Goal: Task Accomplishment & Management: Use online tool/utility

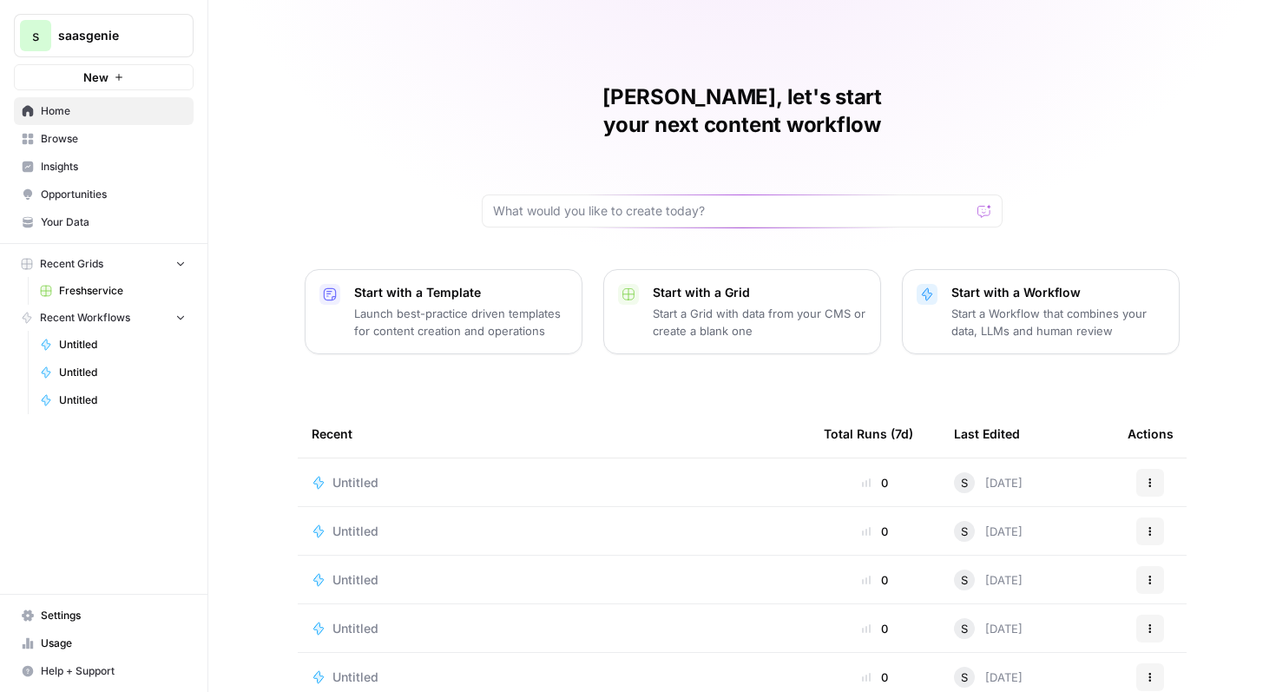
click at [175, 36] on icon "Workspace: saasgenie" at bounding box center [178, 35] width 17 height 17
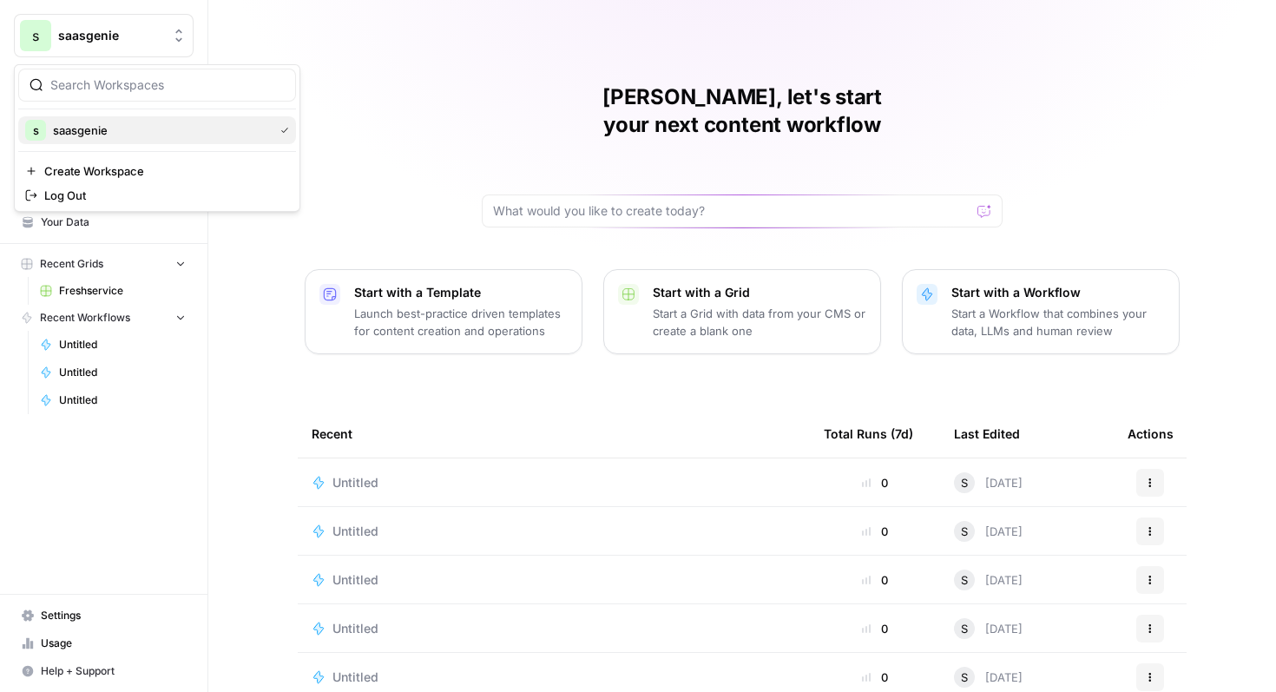
click at [174, 140] on div "s saasgenie" at bounding box center [157, 130] width 264 height 21
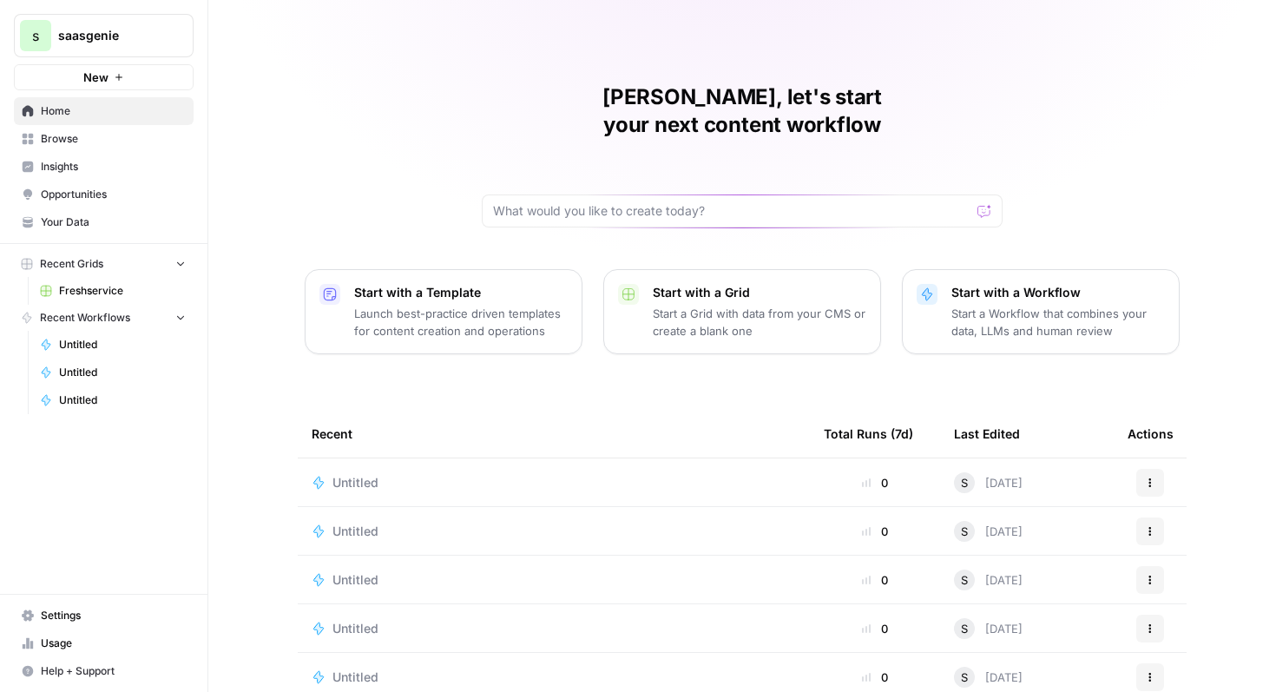
click at [162, 110] on span "Home" at bounding box center [113, 111] width 145 height 16
click at [122, 292] on span "Freshservice" at bounding box center [122, 291] width 127 height 16
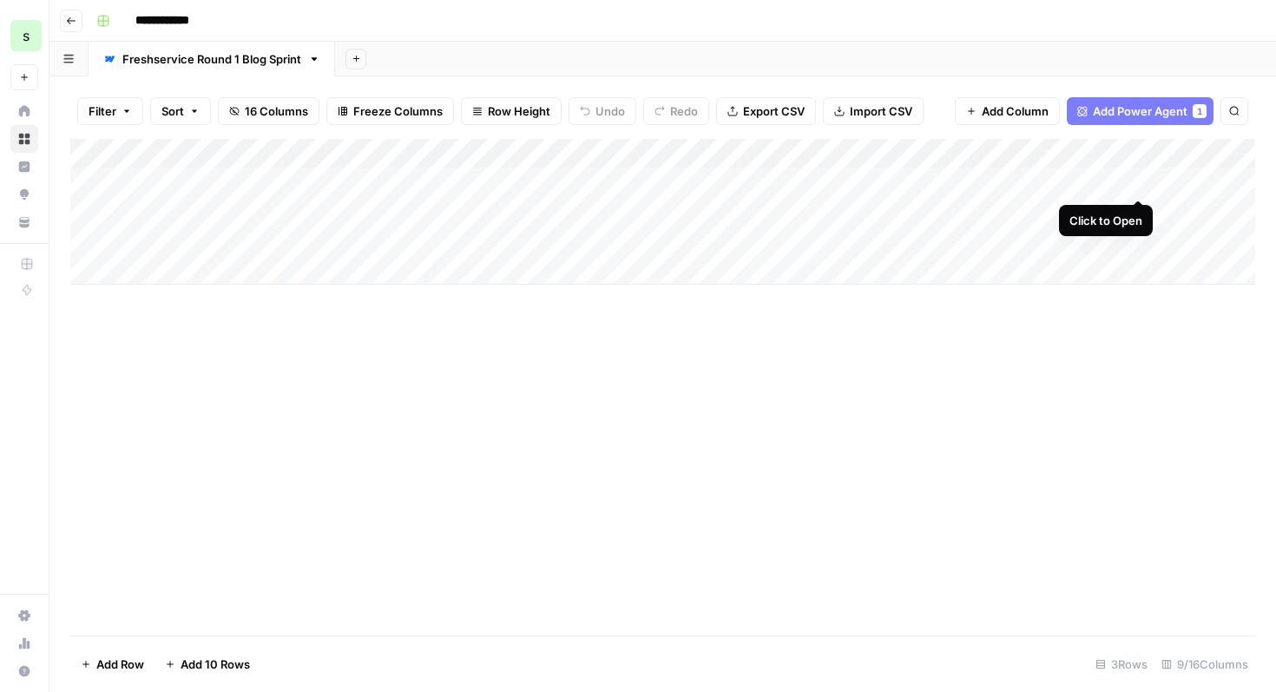
click at [1141, 179] on div "Add Column" at bounding box center [662, 212] width 1185 height 146
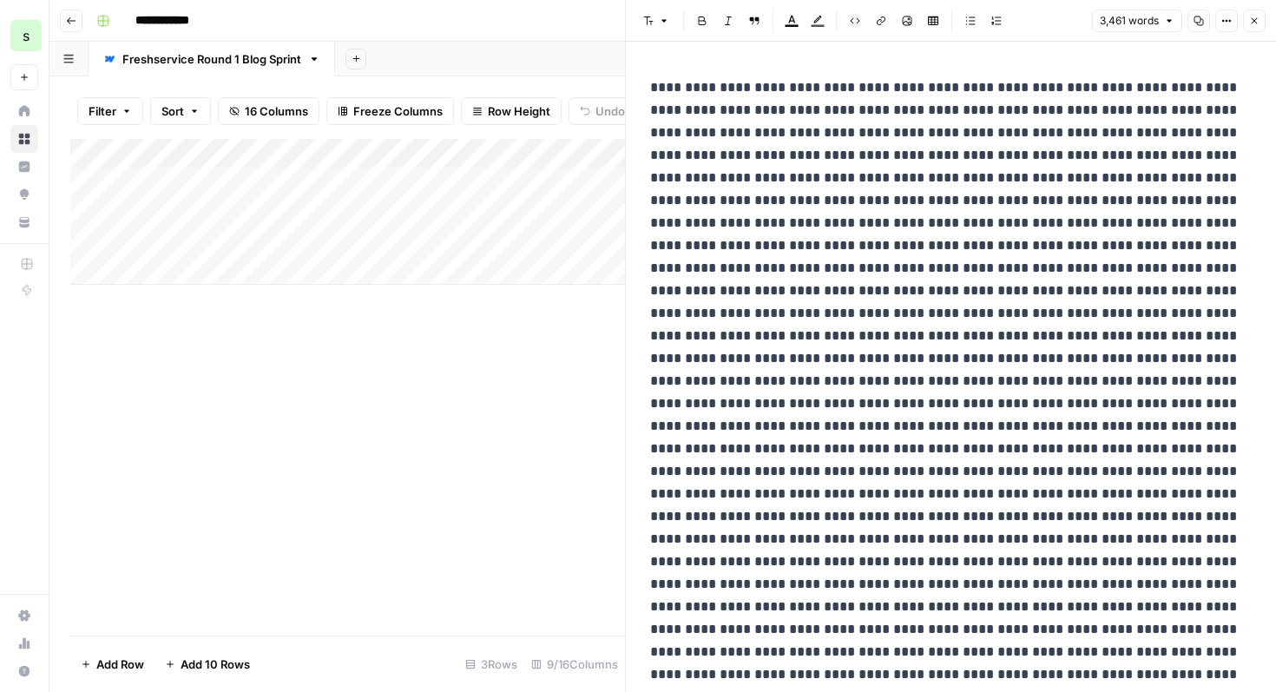
click at [1257, 21] on icon "button" at bounding box center [1254, 21] width 10 height 10
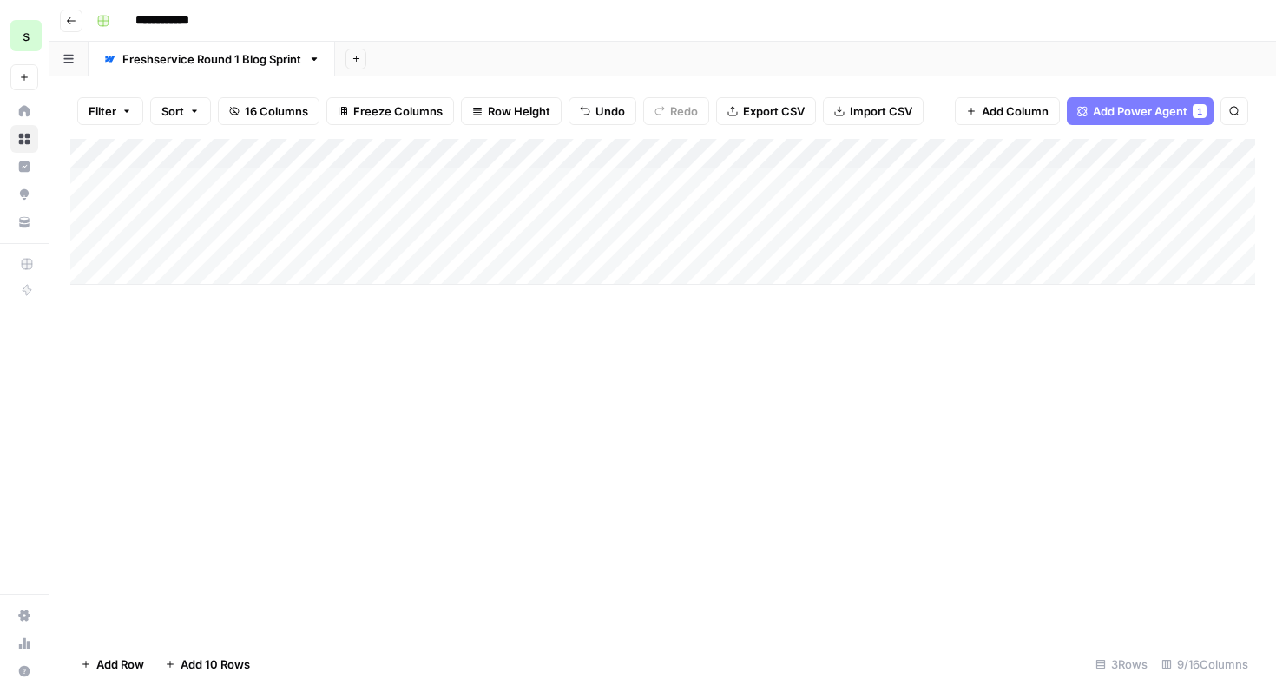
click at [981, 153] on div "Add Column" at bounding box center [662, 212] width 1185 height 146
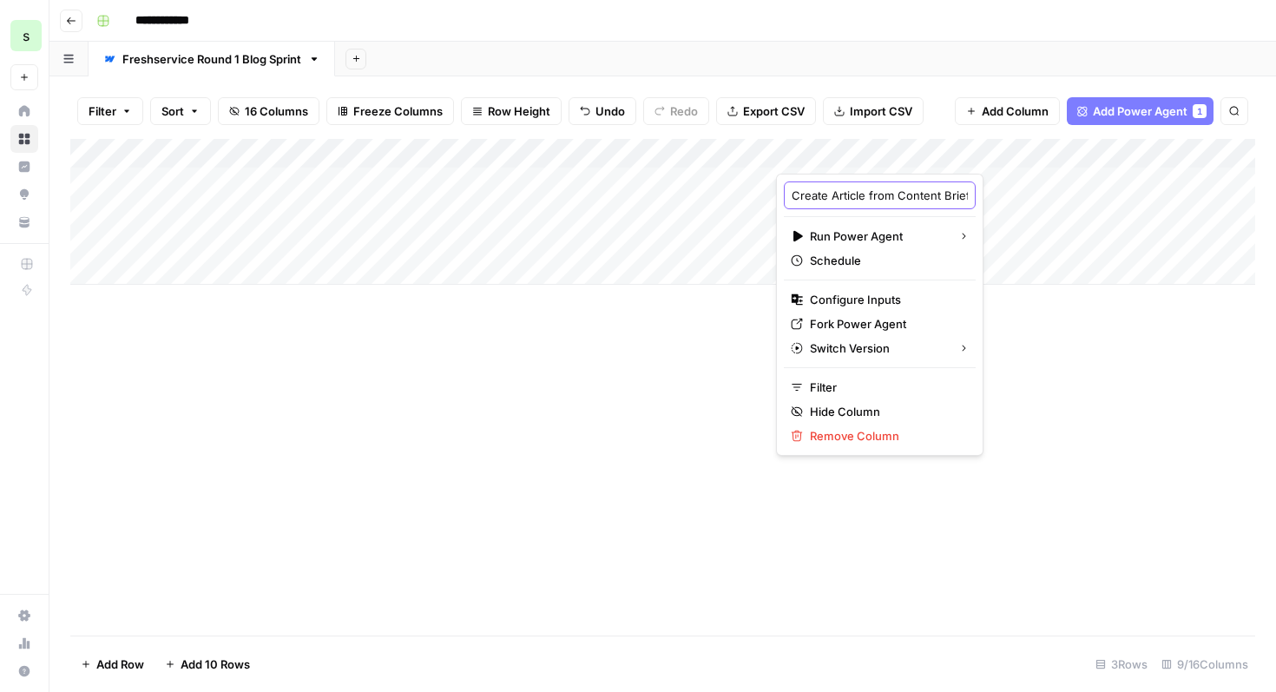
click at [919, 191] on input "Create Article from Content Brief" at bounding box center [880, 195] width 176 height 17
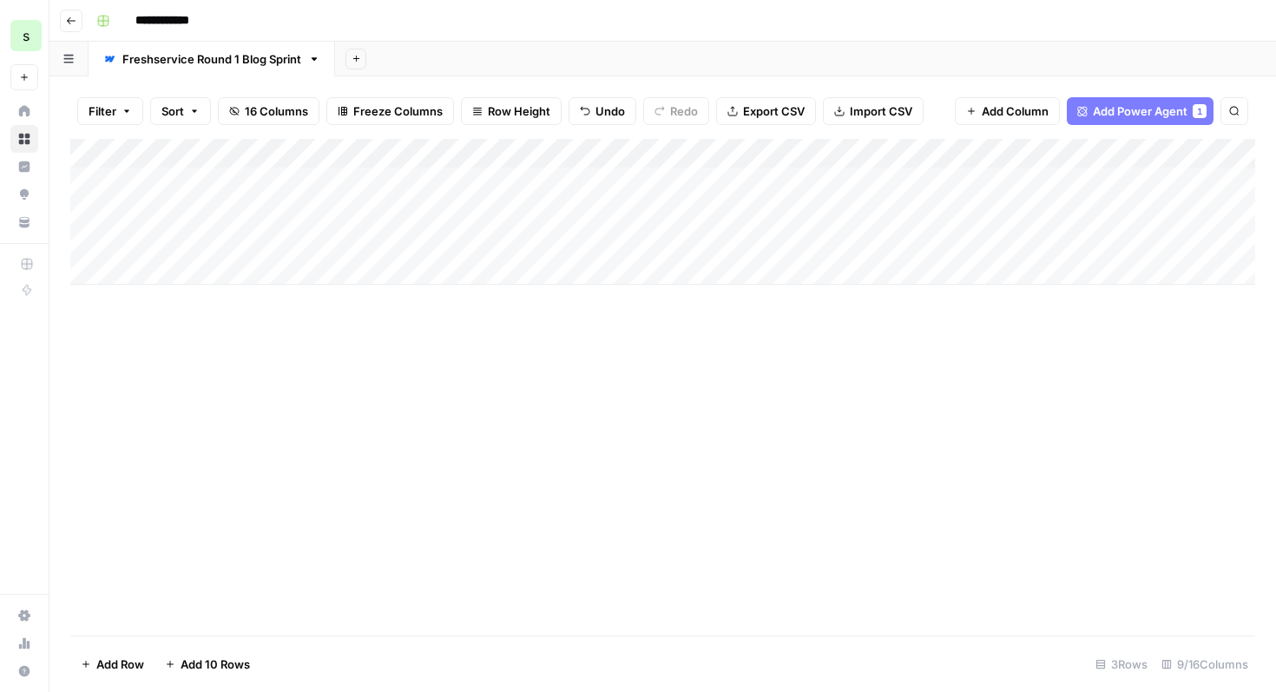
click at [967, 160] on div "Add Column" at bounding box center [662, 212] width 1185 height 146
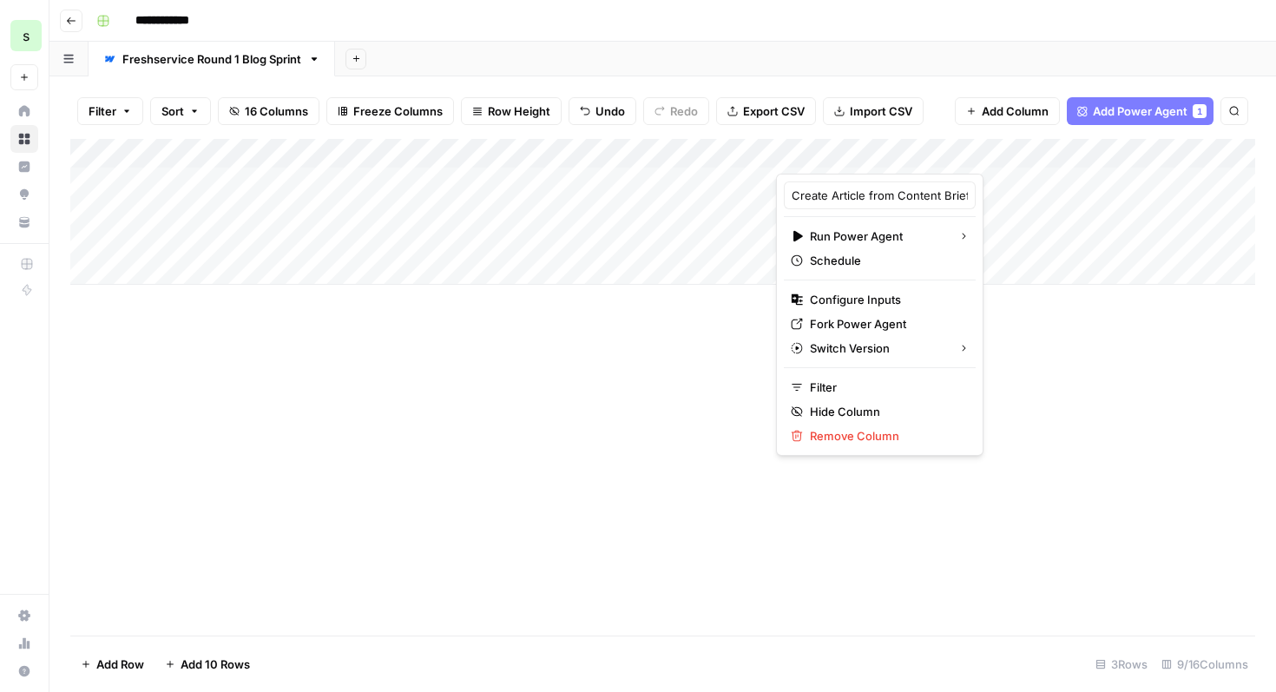
click at [947, 338] on div "Add Column" at bounding box center [662, 387] width 1185 height 497
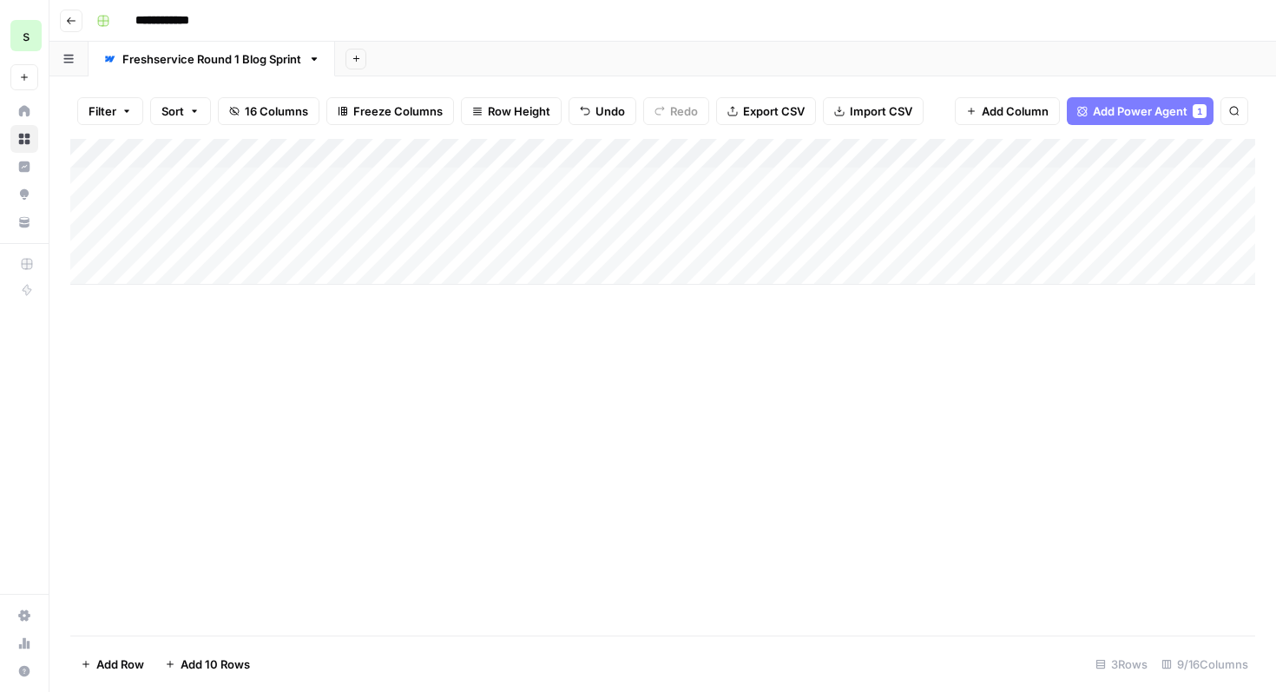
click at [1123, 150] on div "Add Column" at bounding box center [662, 212] width 1185 height 146
click at [985, 527] on div "Add Column" at bounding box center [662, 387] width 1185 height 497
click at [1184, 105] on span "Add Power Agent" at bounding box center [1140, 110] width 95 height 17
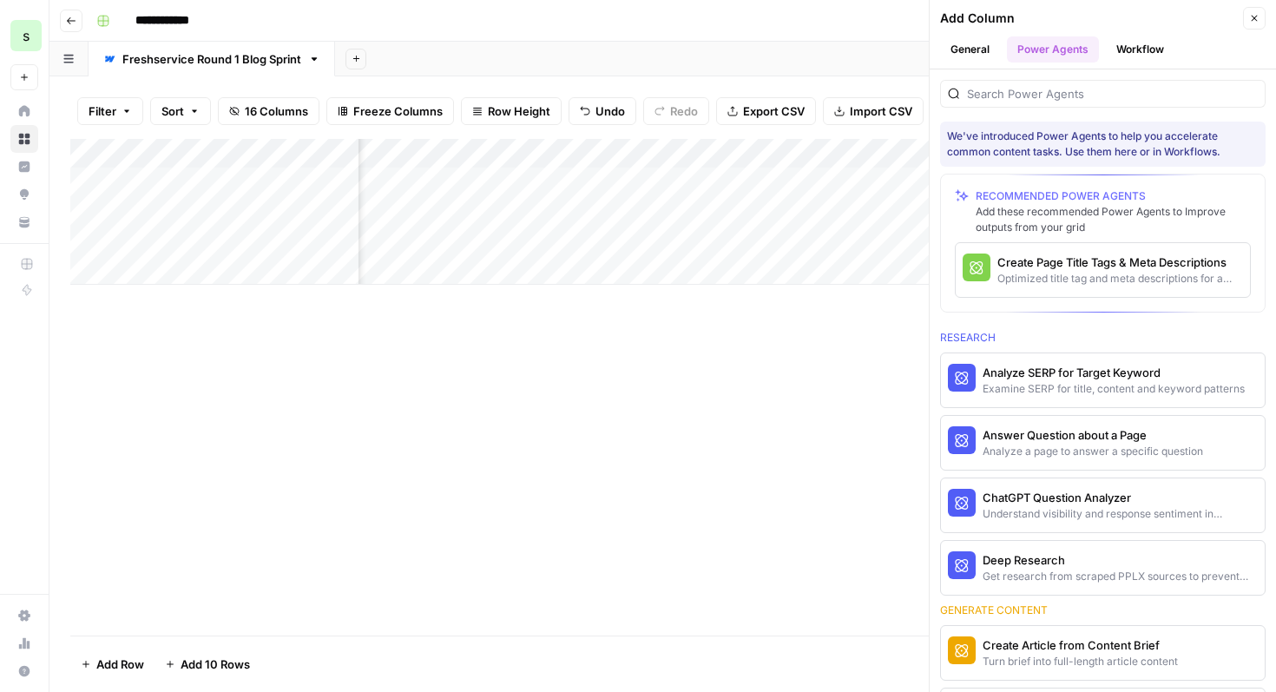
click at [1156, 48] on button "Workflow" at bounding box center [1140, 49] width 69 height 26
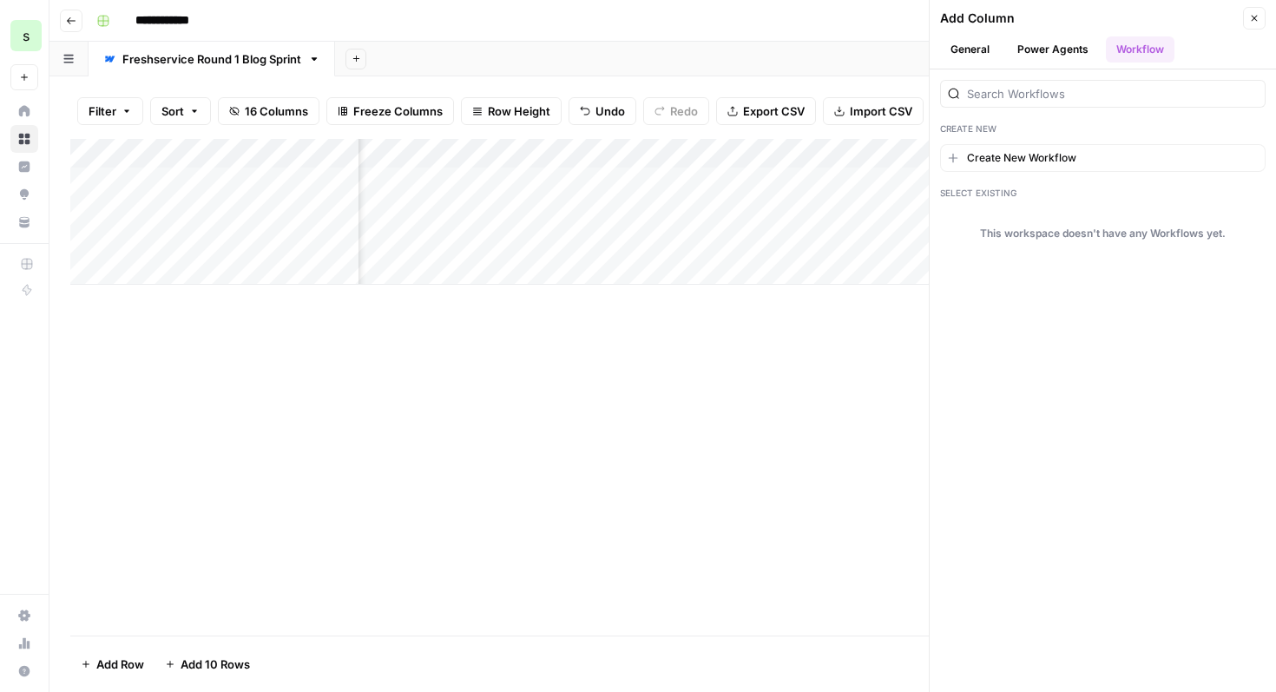
click at [1255, 22] on icon "button" at bounding box center [1254, 18] width 10 height 10
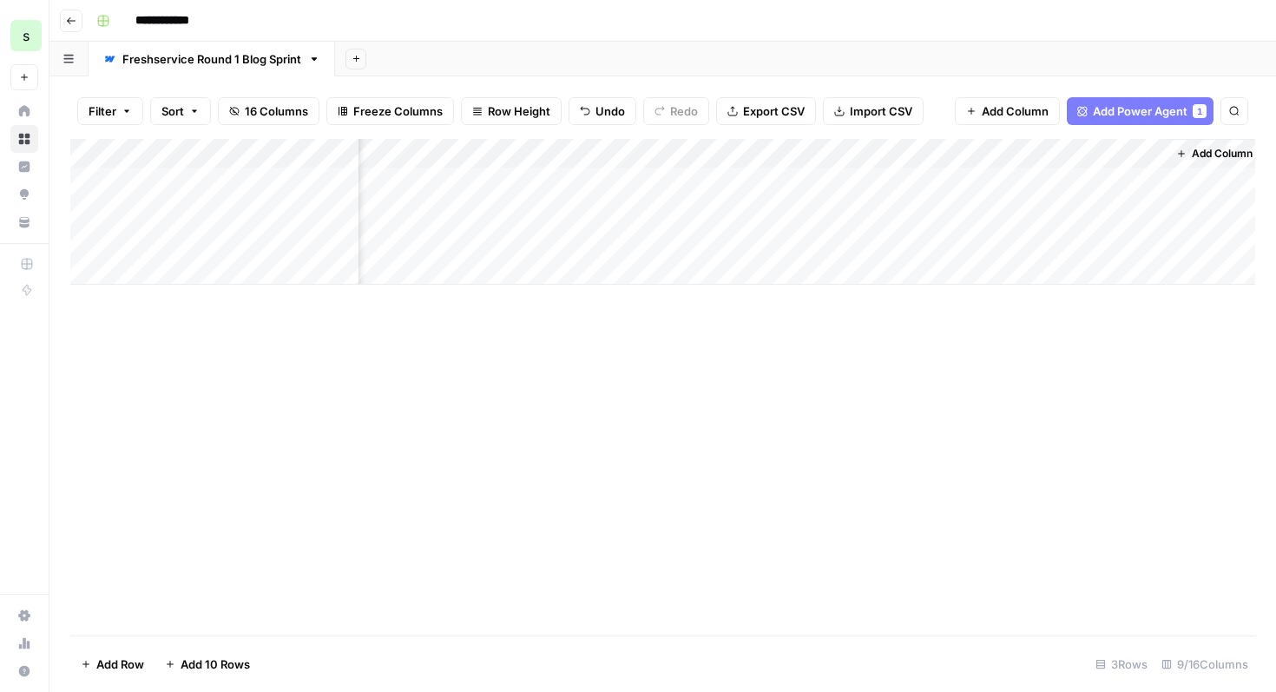
scroll to position [0, 820]
click at [1193, 117] on span "1" at bounding box center [1198, 111] width 10 height 14
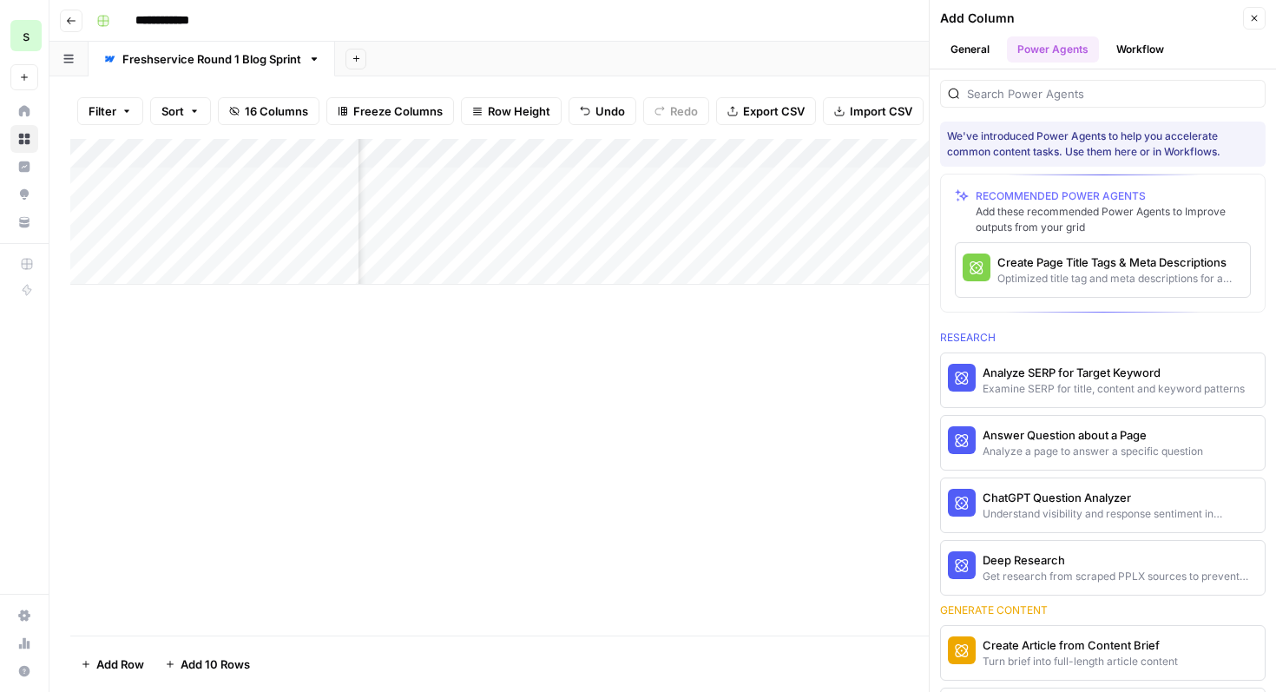
click at [1154, 54] on button "Workflow" at bounding box center [1140, 49] width 69 height 26
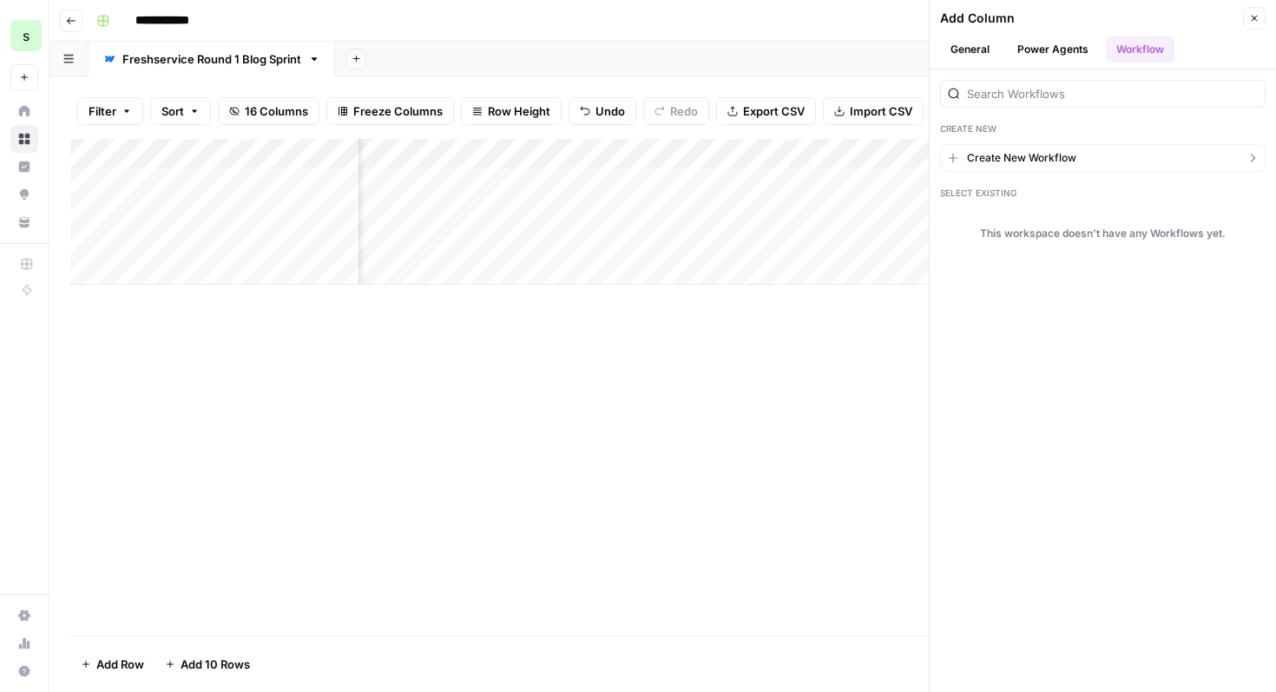
click at [1083, 148] on button "Create New Workflow" at bounding box center [1103, 158] width 326 height 28
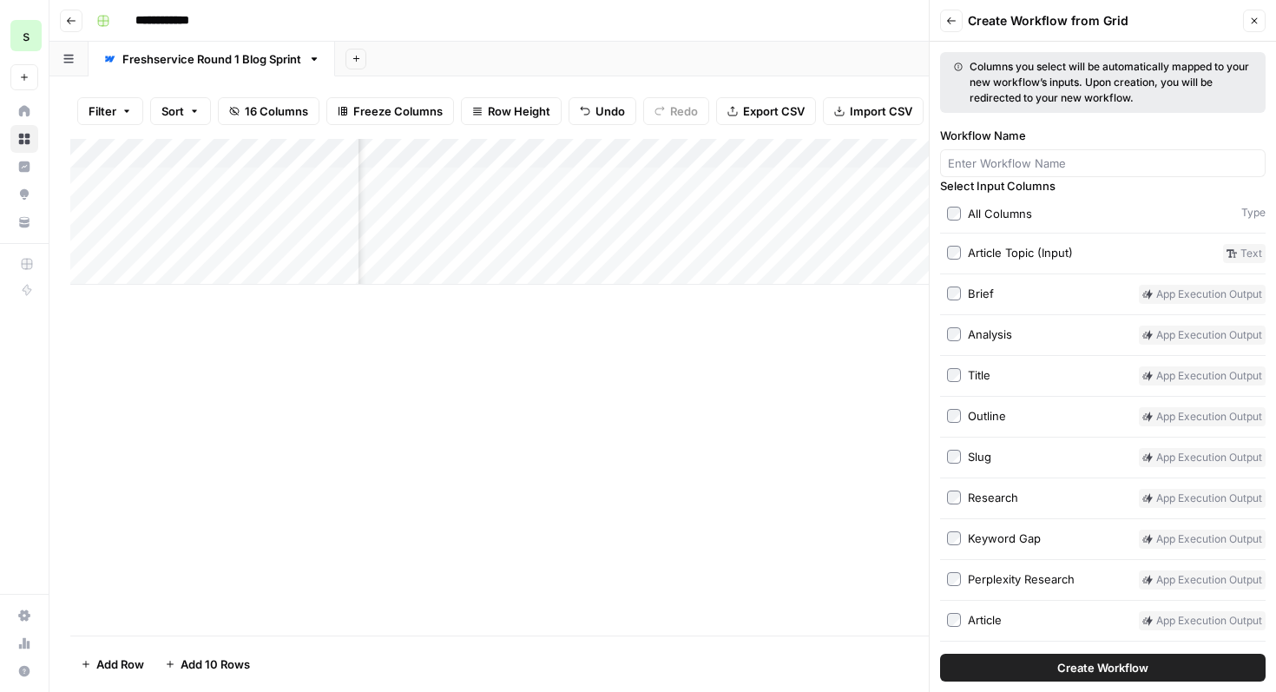
scroll to position [0, 0]
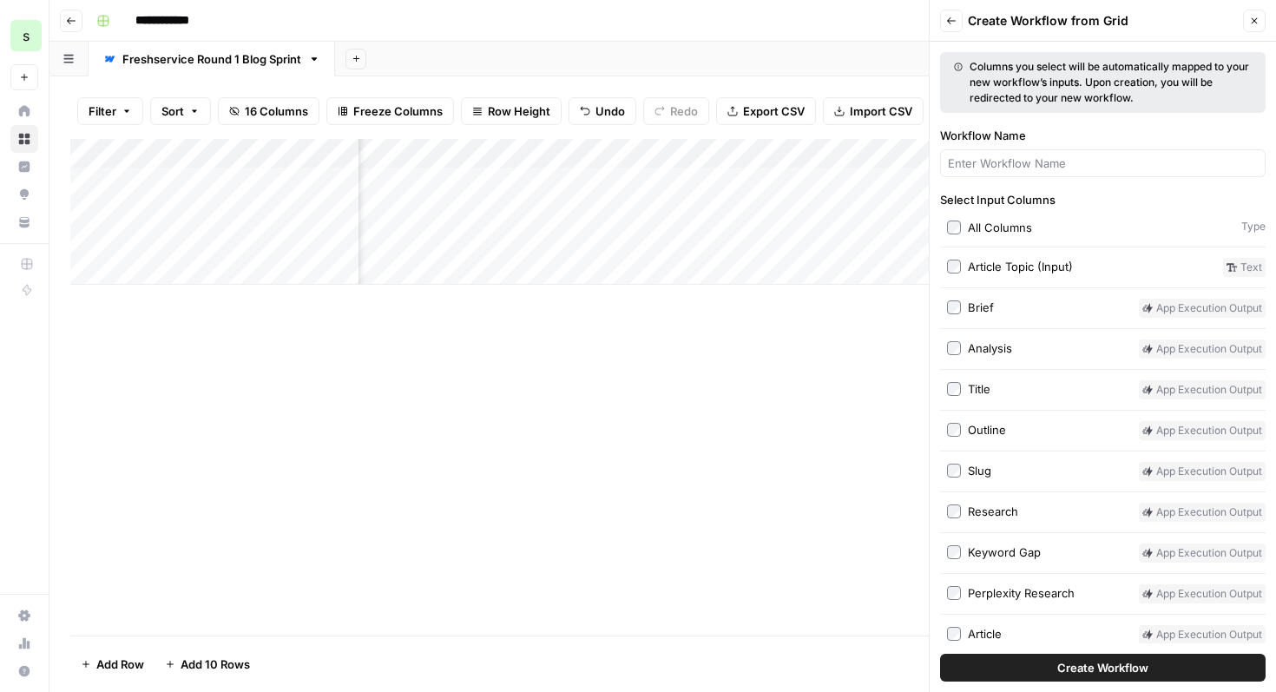
click at [599, 441] on div "Add Column" at bounding box center [662, 387] width 1185 height 497
click at [552, 457] on div "Add Column" at bounding box center [662, 387] width 1185 height 497
click at [1260, 20] on button "Close" at bounding box center [1254, 21] width 23 height 23
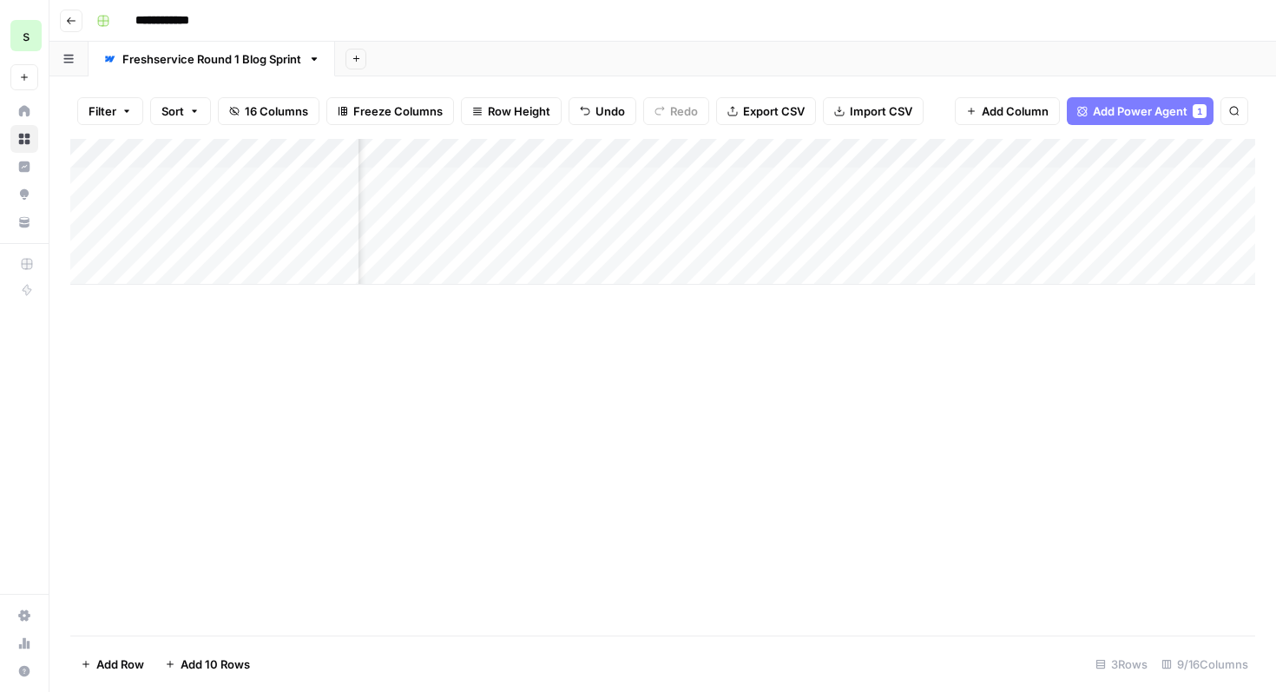
scroll to position [0, 541]
click at [604, 157] on div "Add Column" at bounding box center [662, 212] width 1185 height 146
click at [624, 154] on div at bounding box center [558, 156] width 157 height 35
click at [469, 372] on div "Add Column" at bounding box center [662, 387] width 1185 height 497
click at [1037, 110] on span "Add Column" at bounding box center [1015, 110] width 67 height 17
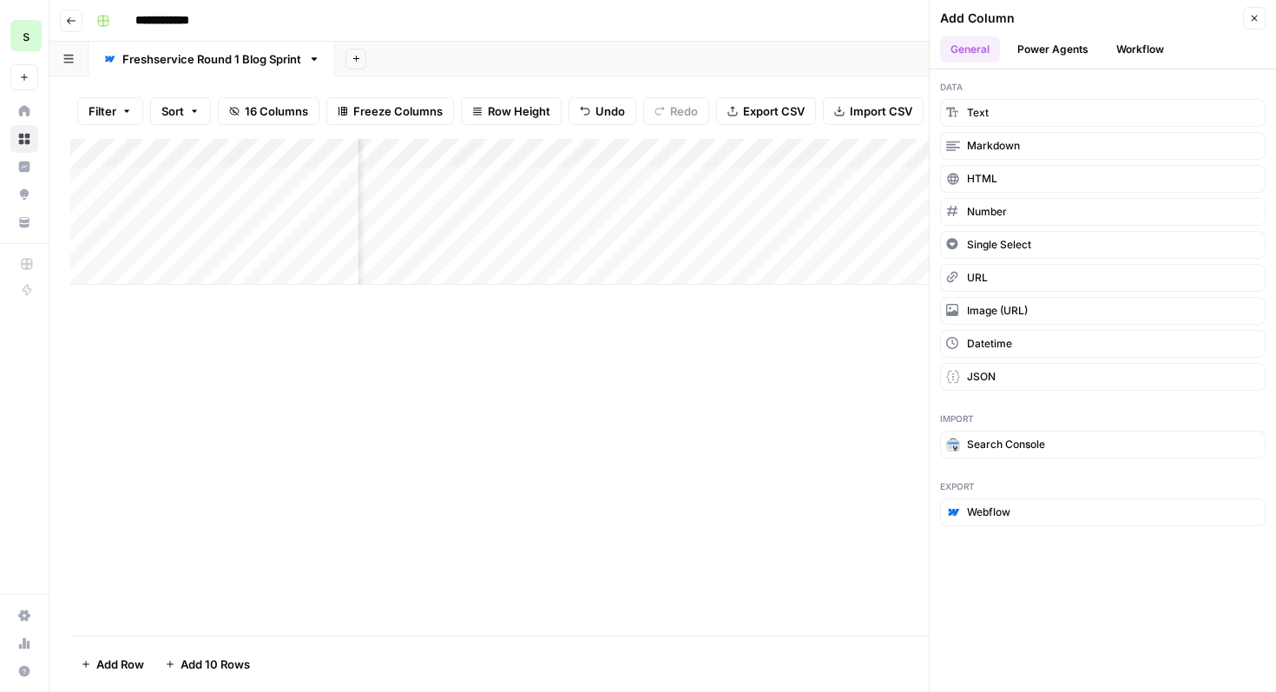
click at [1142, 54] on button "Workflow" at bounding box center [1140, 49] width 69 height 26
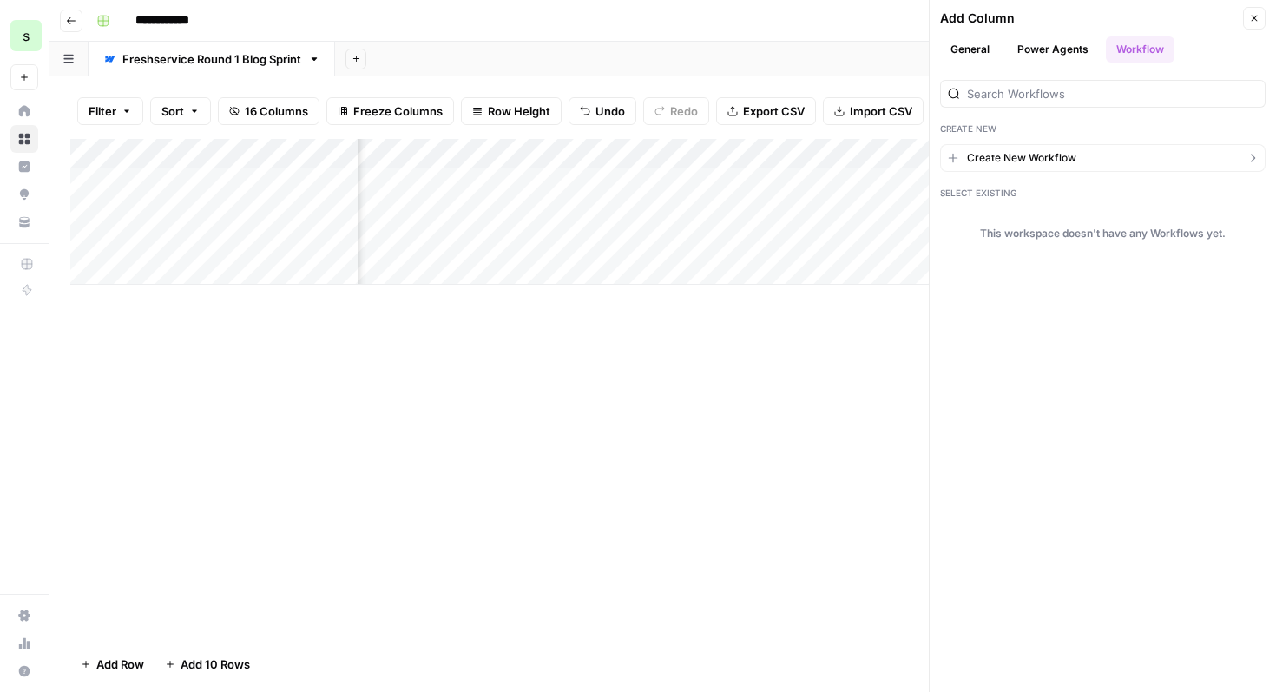
click at [1094, 159] on button "Create New Workflow" at bounding box center [1103, 158] width 326 height 28
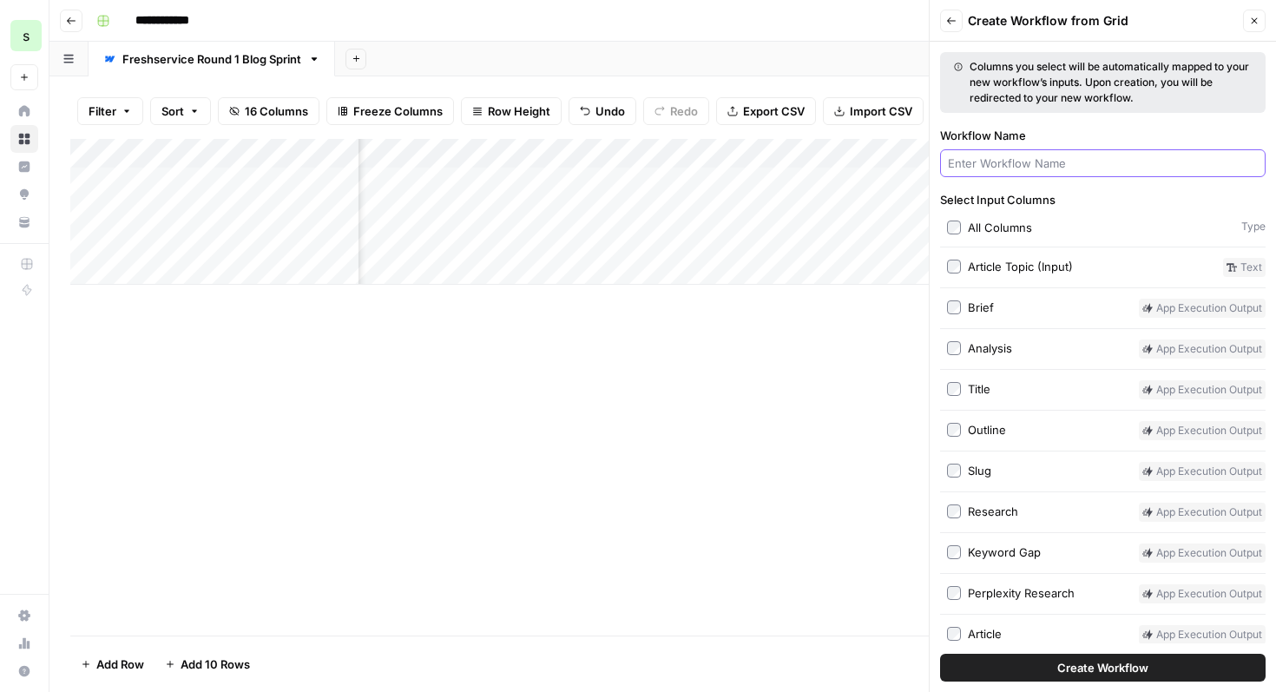
click at [1093, 158] on input "Workflow Name" at bounding box center [1103, 163] width 310 height 17
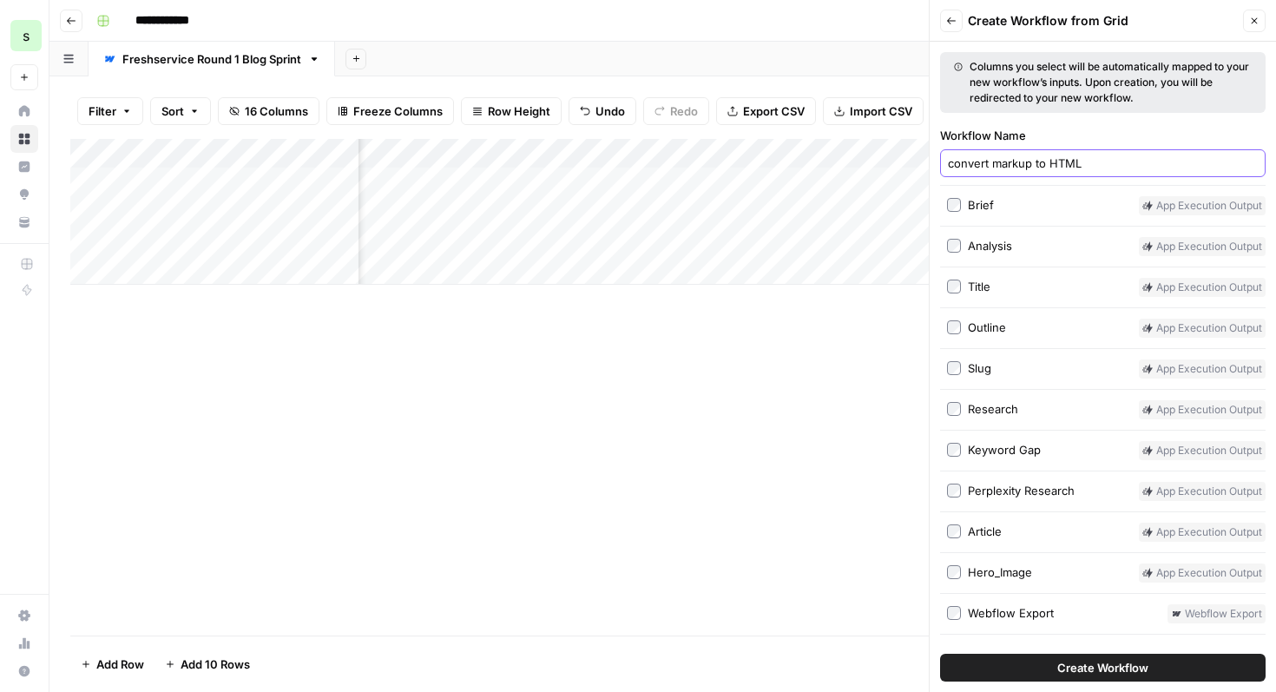
scroll to position [137, 0]
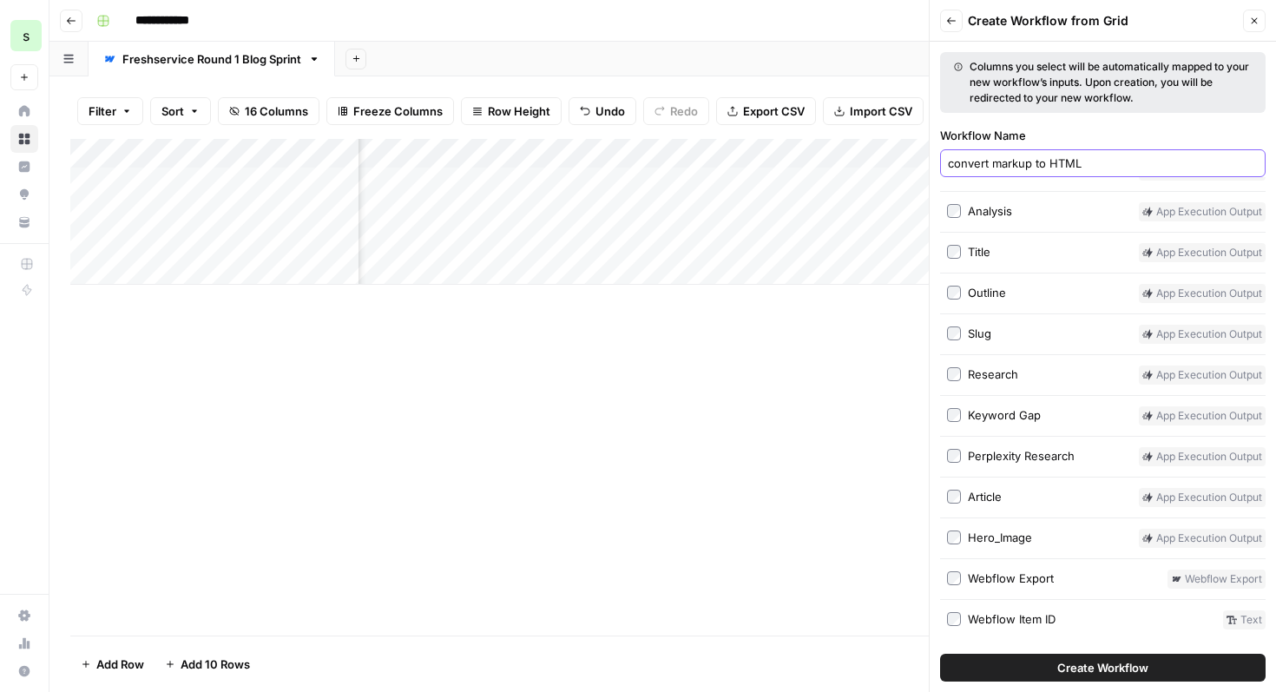
type input "convert markup to HTML"
click at [958, 503] on label "Article" at bounding box center [1039, 497] width 185 height 19
click at [1136, 674] on span "Create Workflow" at bounding box center [1102, 667] width 91 height 17
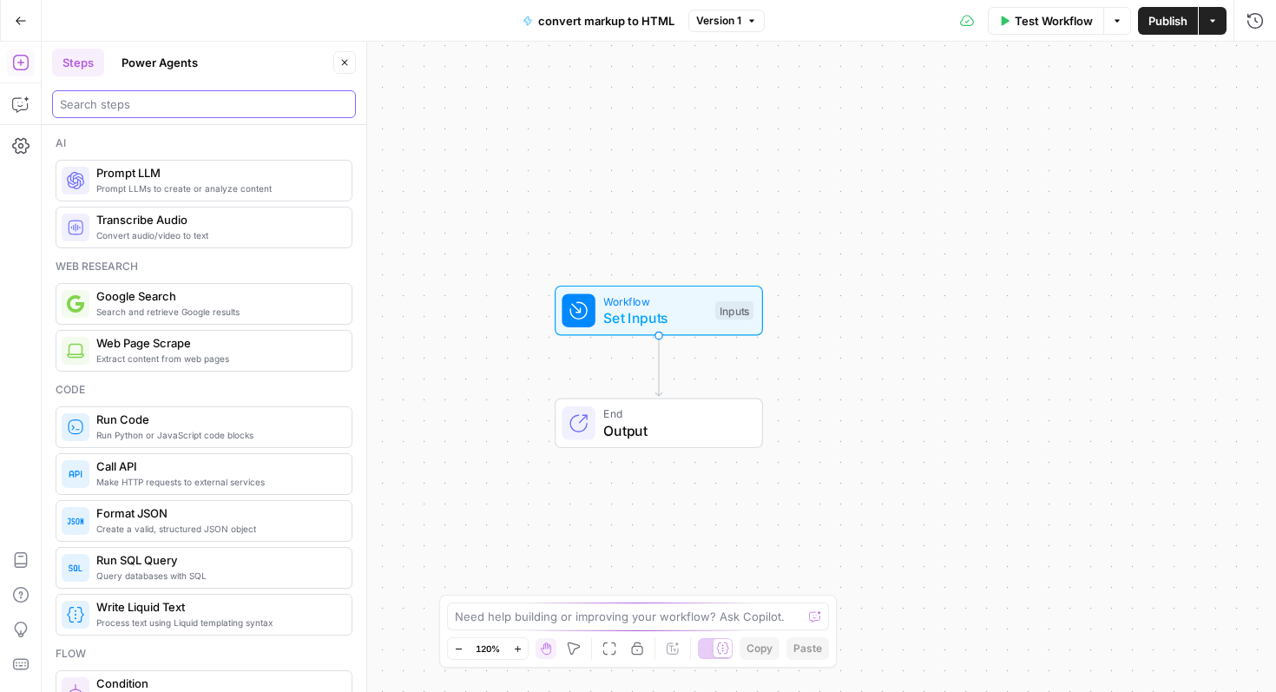
click at [244, 103] on input "search" at bounding box center [204, 103] width 288 height 17
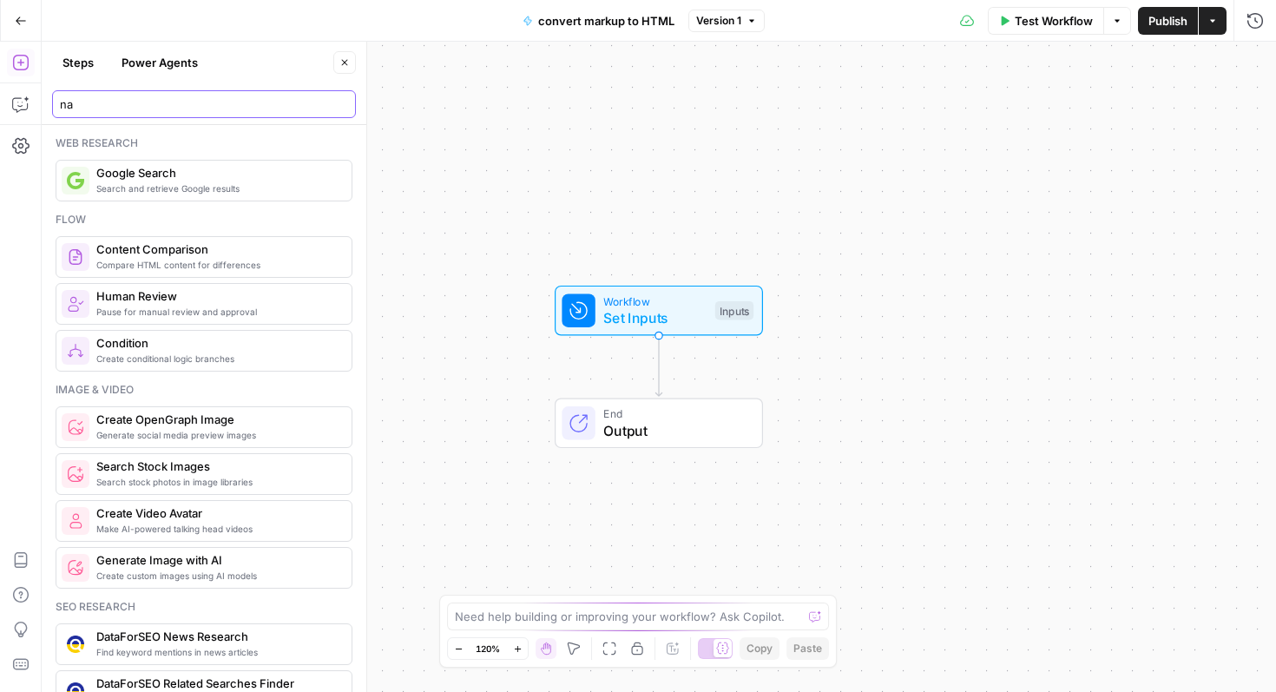
type input "n"
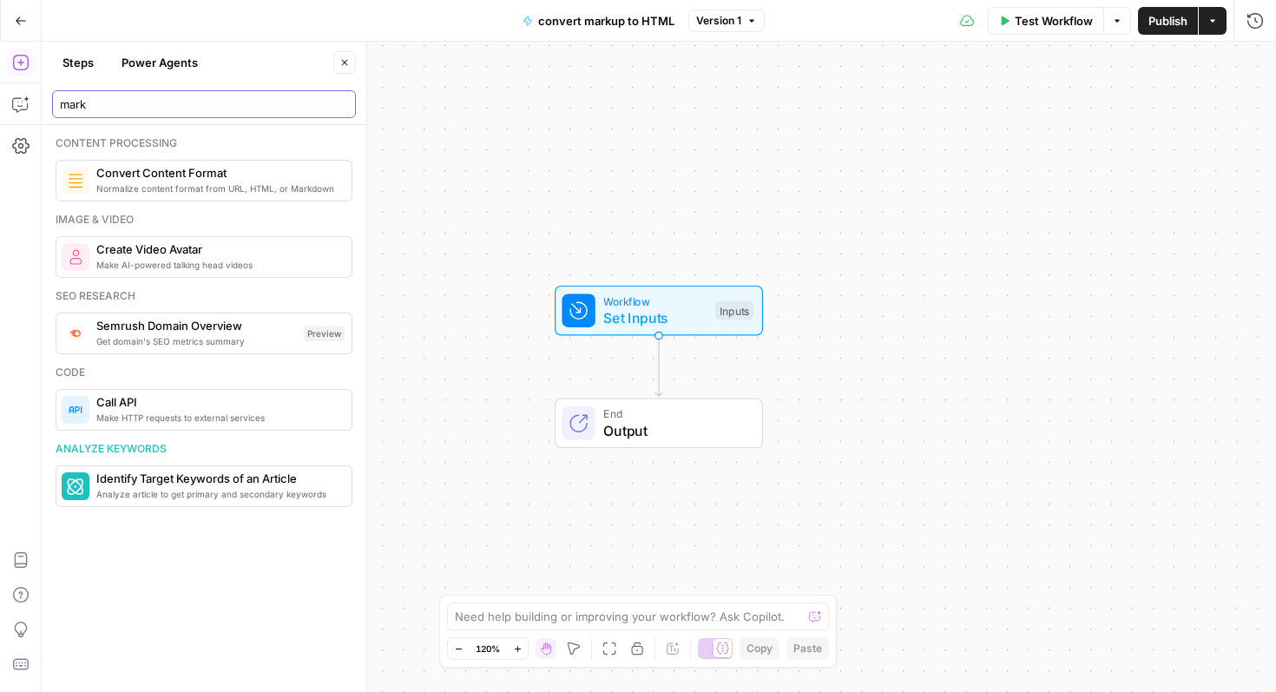
type input "mark"
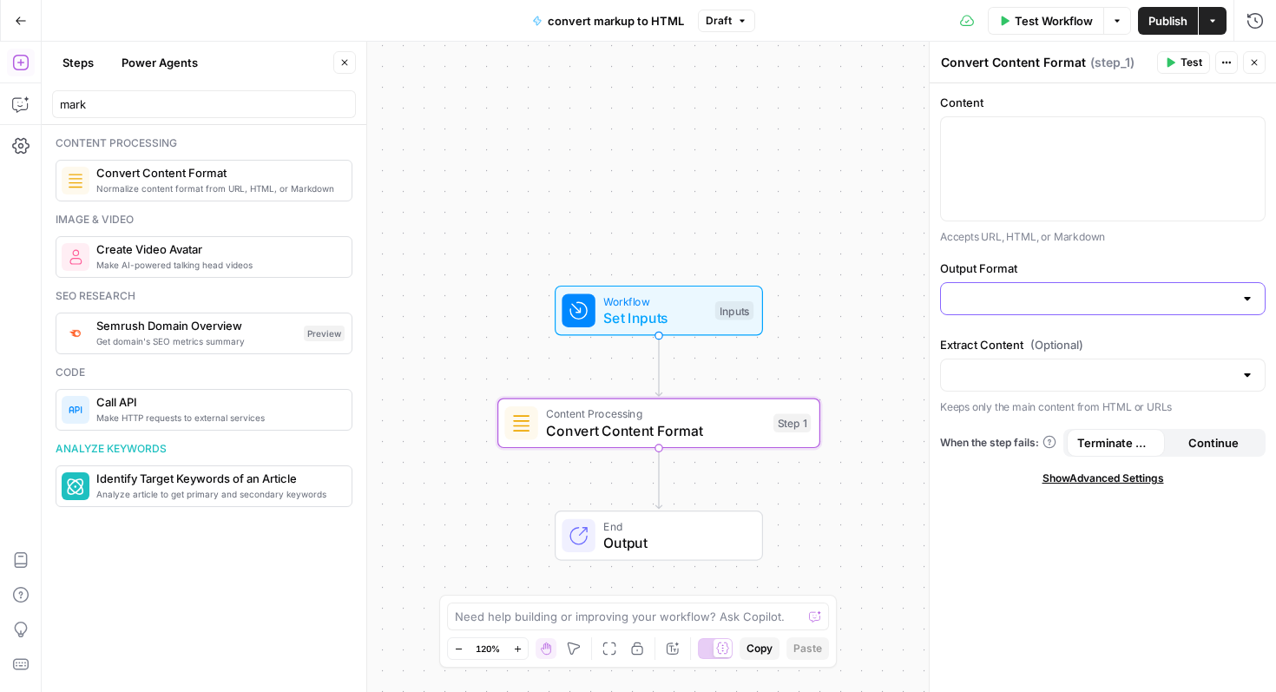
click at [1118, 300] on input "Output Format" at bounding box center [1093, 298] width 282 height 17
click at [1070, 336] on span "HTML" at bounding box center [1099, 341] width 289 height 17
type input "HTML"
click at [1085, 375] on input "Extract Content (Optional)" at bounding box center [1093, 374] width 282 height 17
click at [1064, 438] on span "No" at bounding box center [1099, 442] width 289 height 17
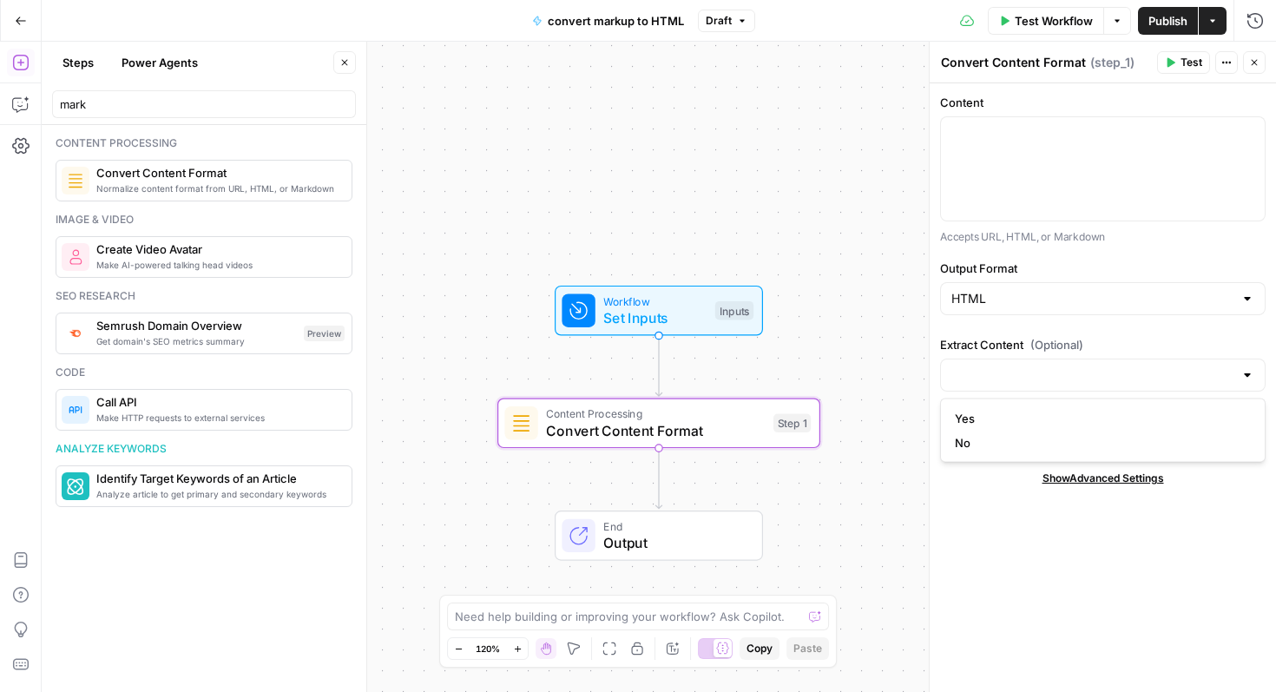
type input "No"
click at [1050, 146] on div at bounding box center [1103, 168] width 324 height 103
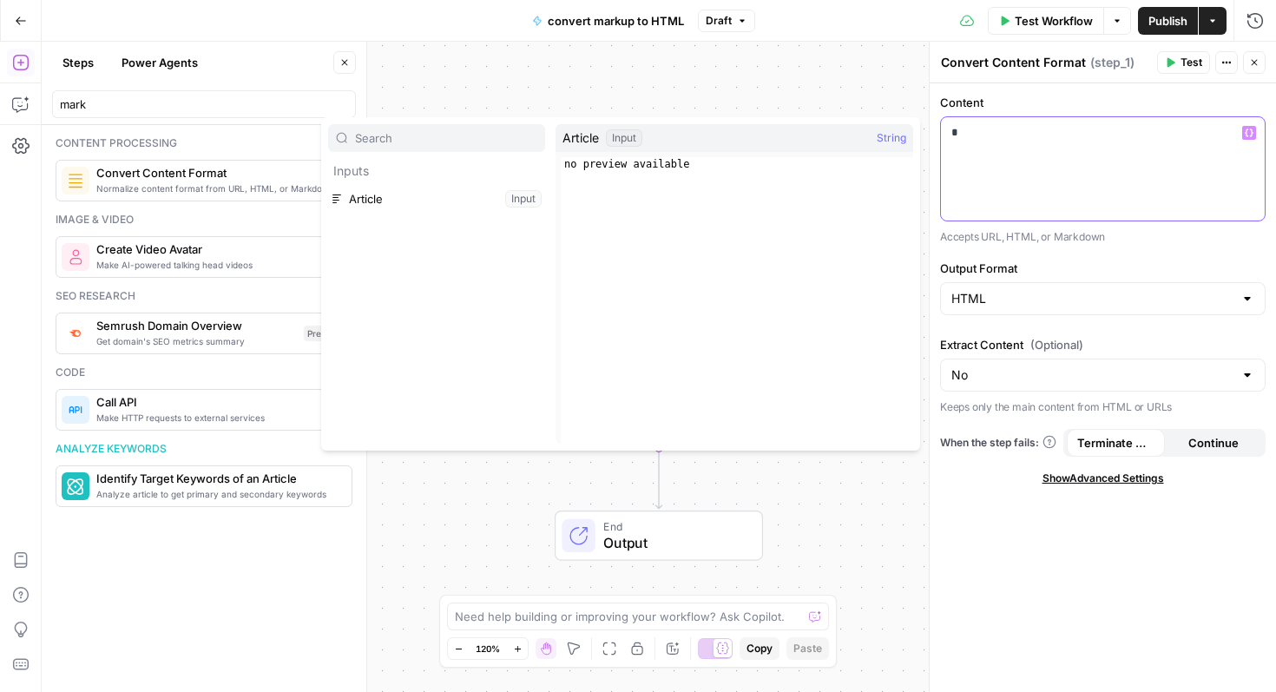
click at [985, 142] on div "*" at bounding box center [1103, 168] width 324 height 103
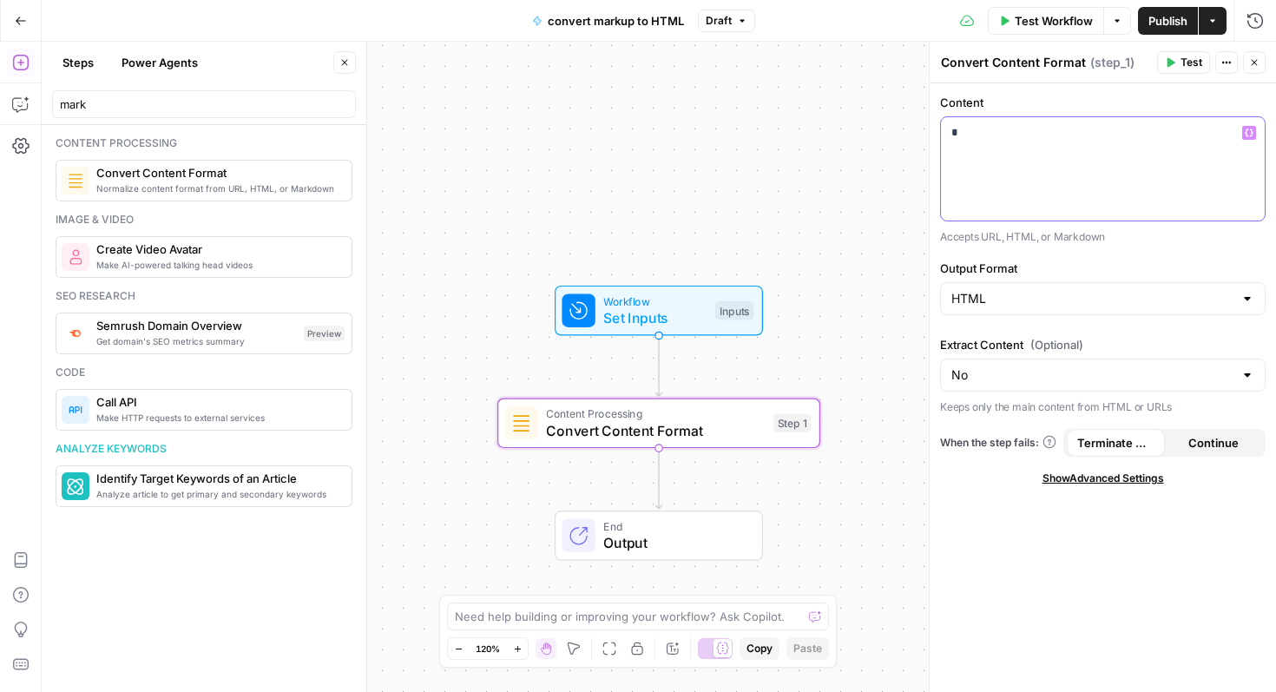
click at [1249, 127] on button "Variables Menu" at bounding box center [1249, 133] width 14 height 14
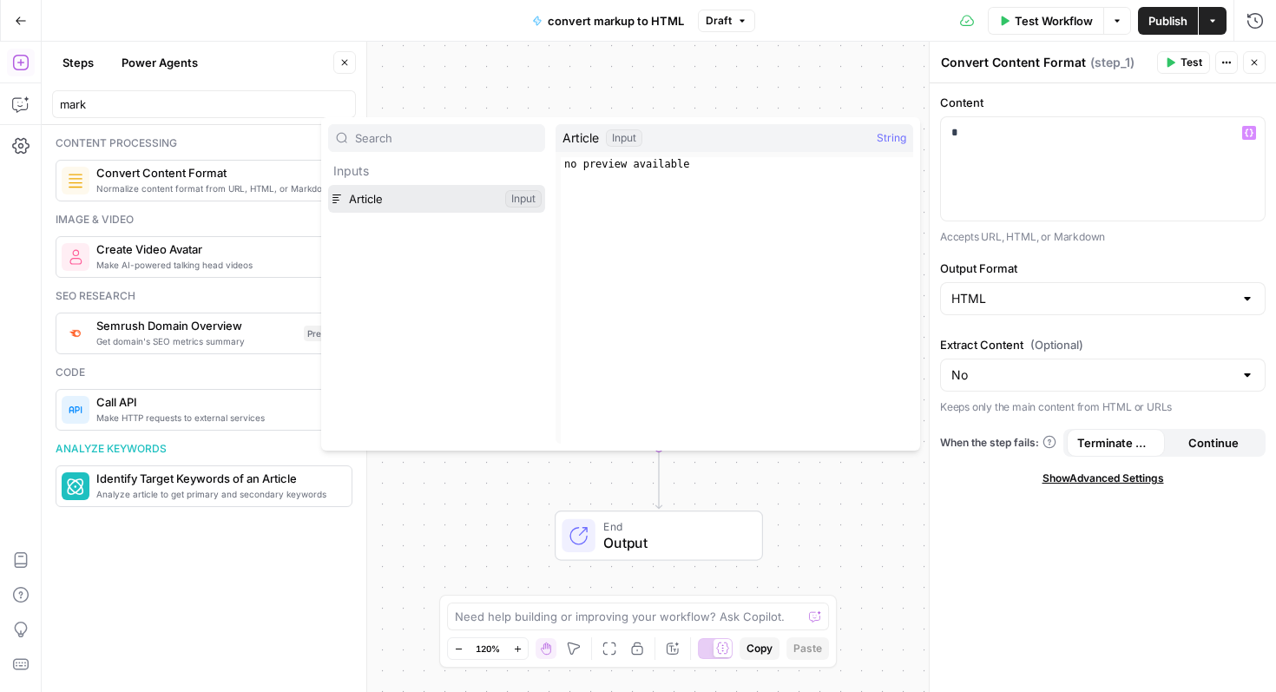
click at [422, 195] on button "Select variable Article" at bounding box center [436, 199] width 217 height 28
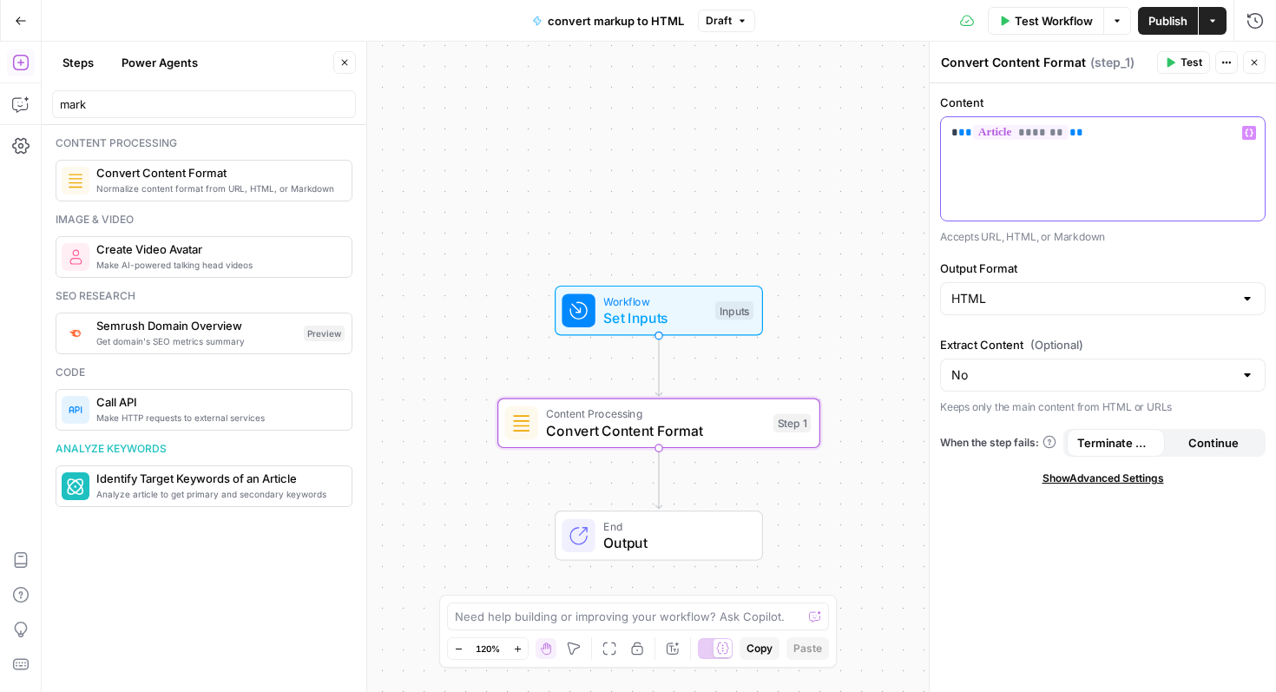
click at [958, 134] on span "**" at bounding box center [965, 132] width 14 height 11
click at [1176, 17] on span "Publish" at bounding box center [1168, 20] width 39 height 17
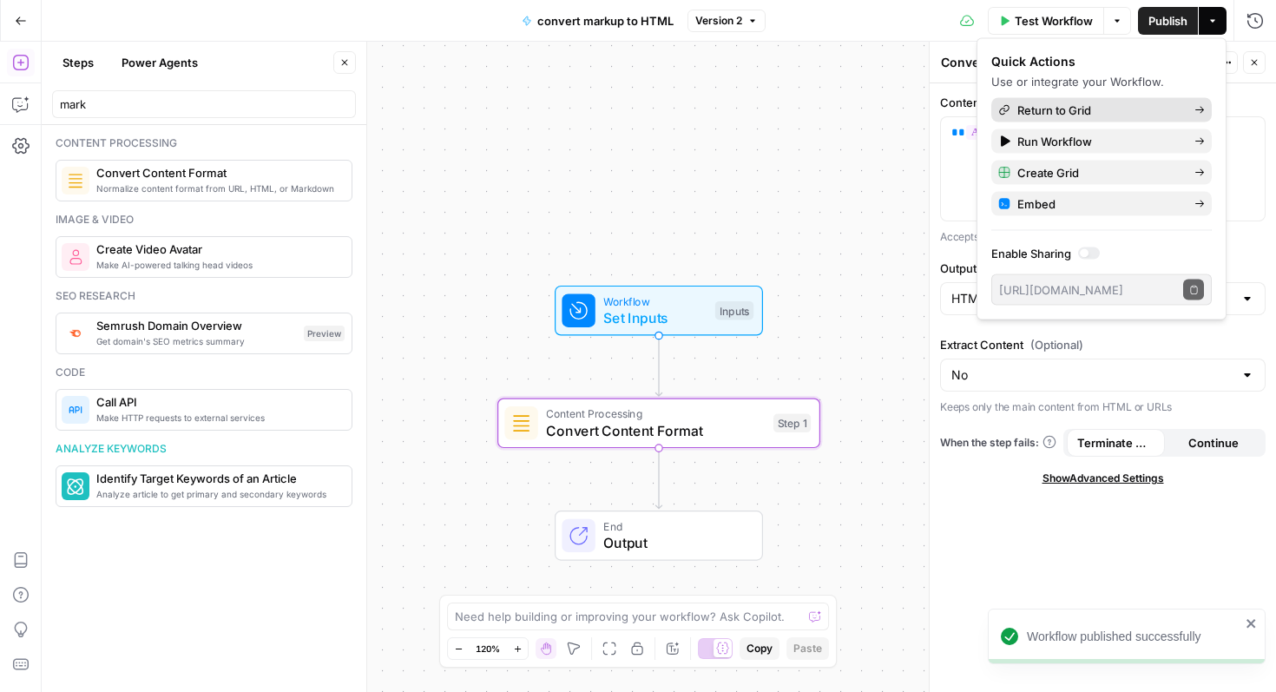
click at [1133, 106] on span "Return to Grid" at bounding box center [1099, 110] width 163 height 17
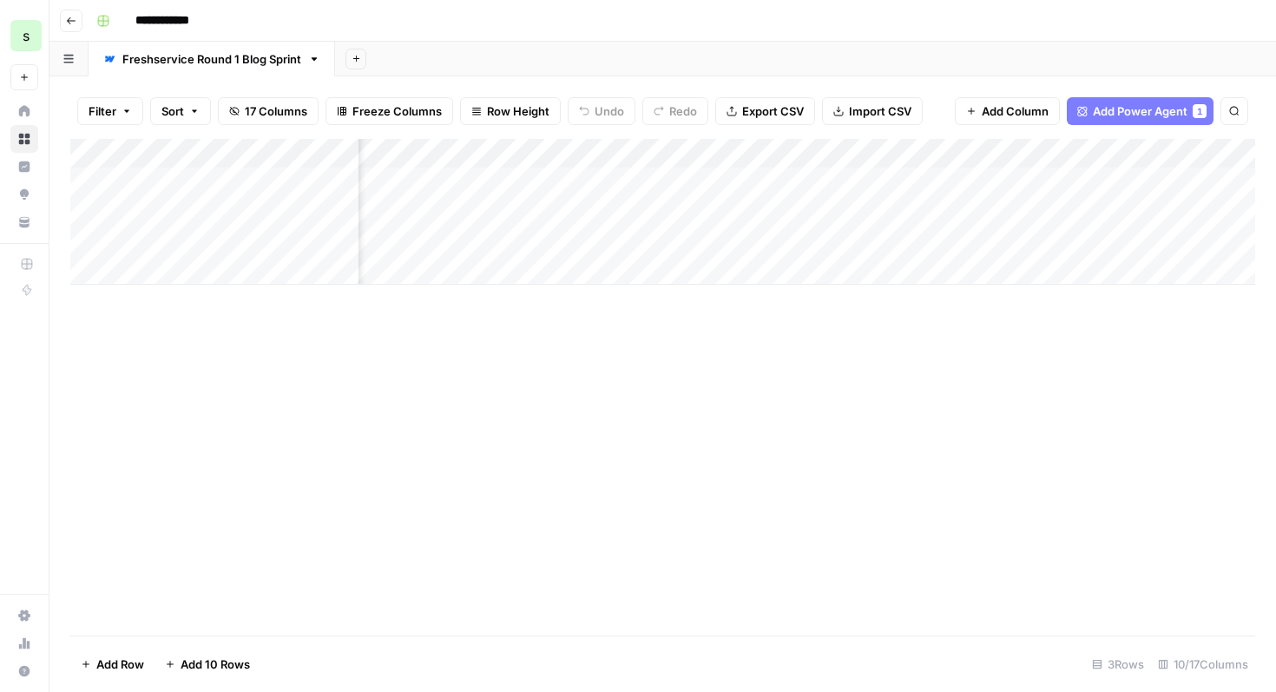
scroll to position [0, 1044]
click at [1197, 152] on span "Add Column" at bounding box center [1215, 154] width 61 height 16
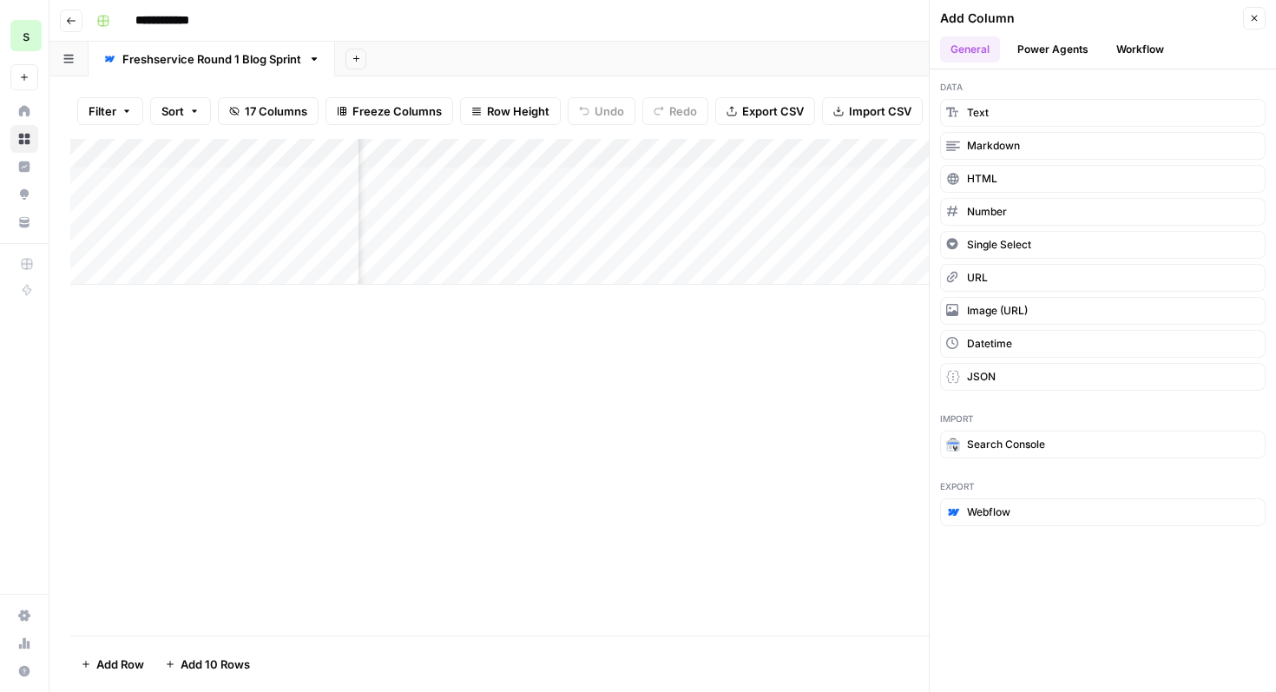
click at [1154, 49] on button "Workflow" at bounding box center [1140, 49] width 69 height 26
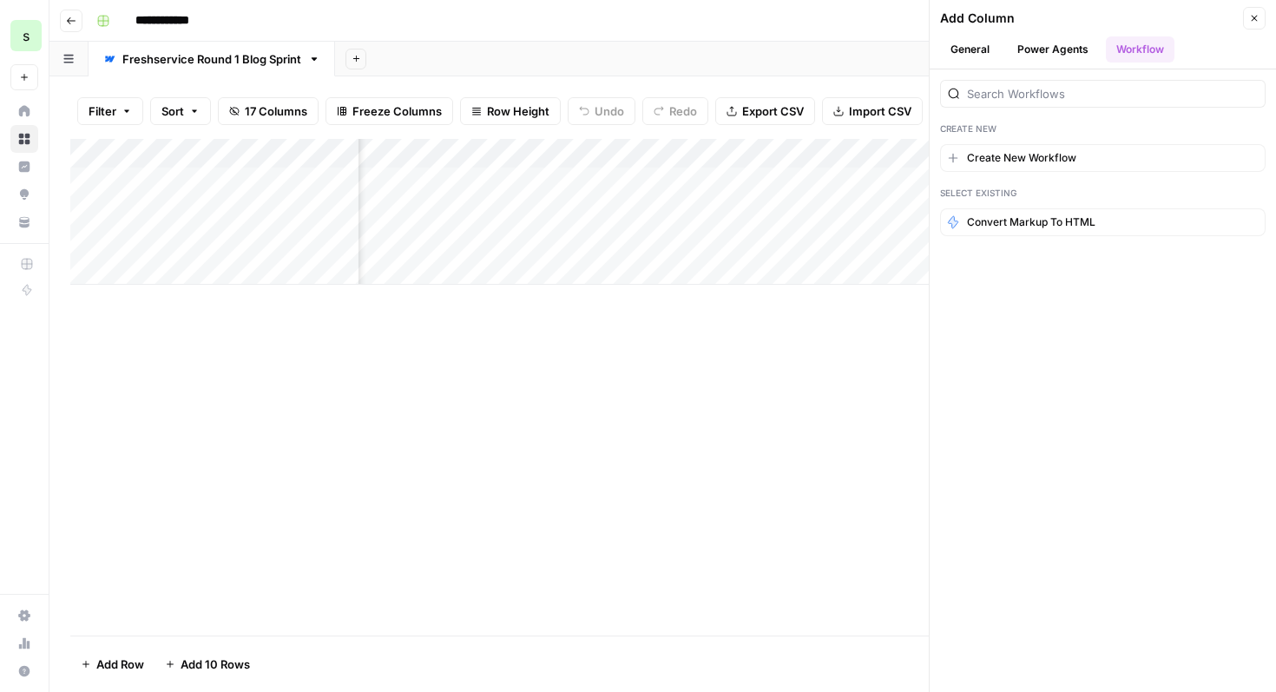
click at [566, 271] on div "Add Column" at bounding box center [662, 212] width 1185 height 146
click at [1261, 18] on button "Close" at bounding box center [1254, 18] width 23 height 23
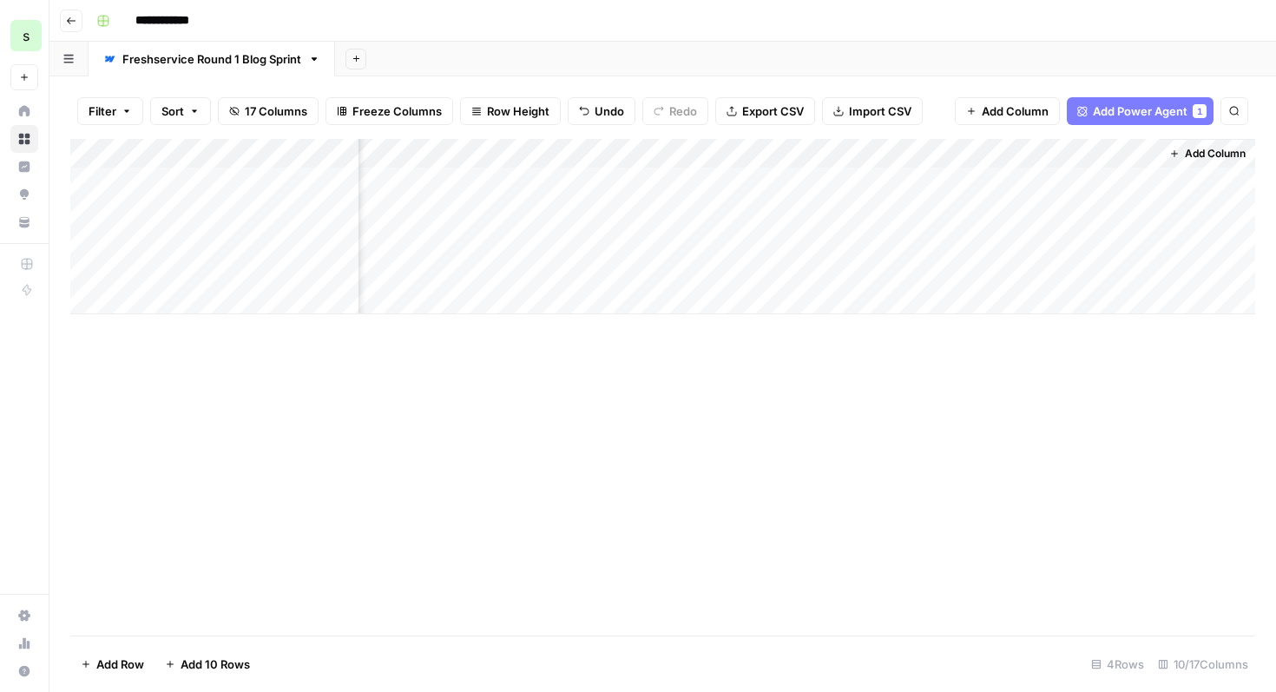
click at [1049, 179] on div "Add Column" at bounding box center [662, 226] width 1185 height 175
click at [1122, 182] on div "Add Column" at bounding box center [662, 226] width 1185 height 175
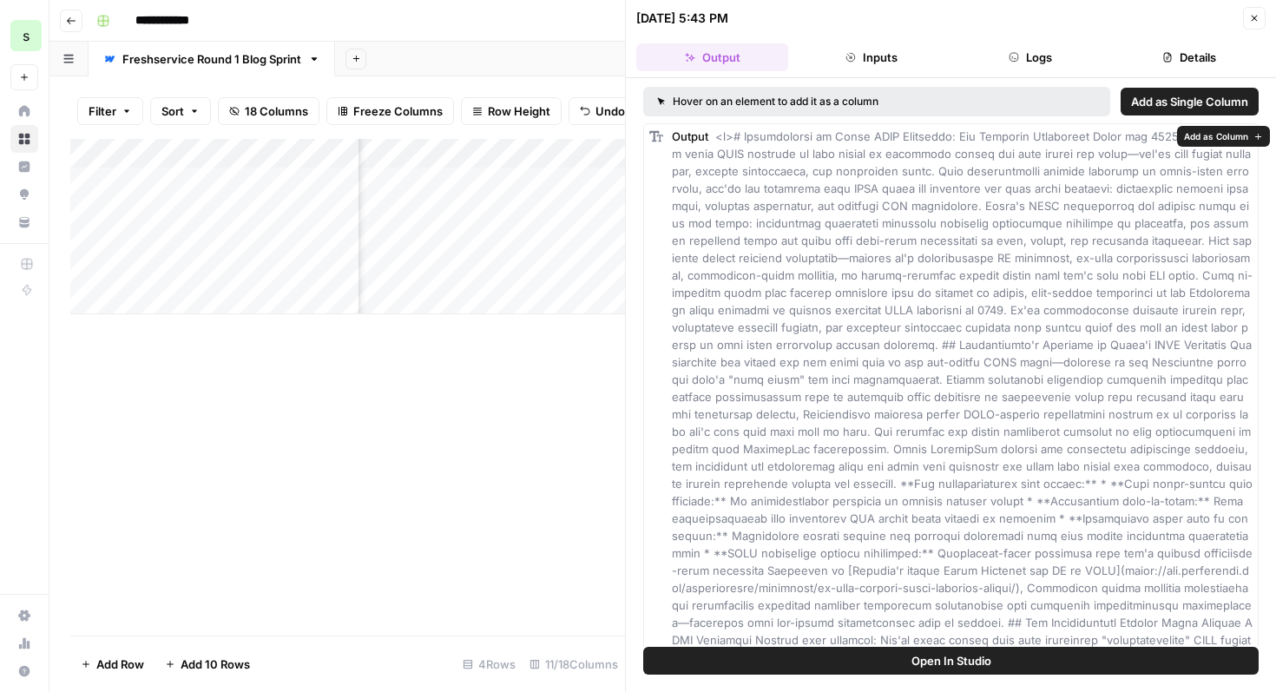
click at [657, 139] on rect at bounding box center [656, 136] width 14 height 14
click at [918, 67] on button "Inputs" at bounding box center [871, 57] width 152 height 28
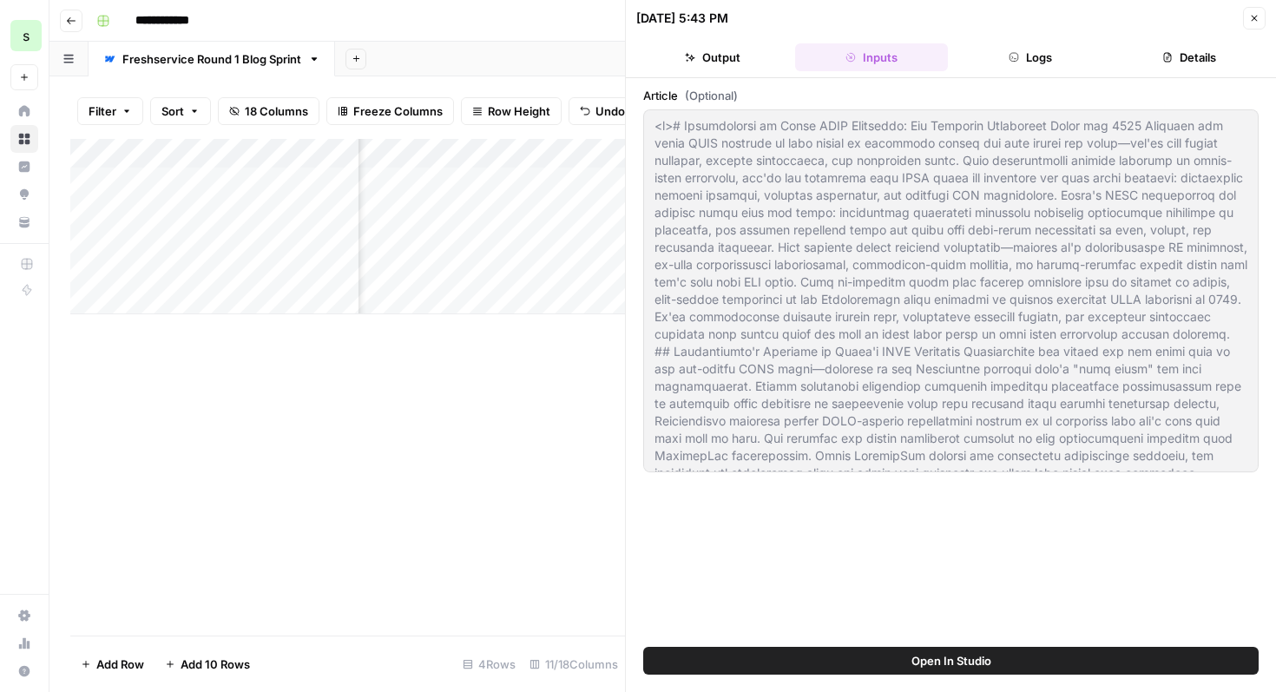
click at [1261, 23] on button "Close" at bounding box center [1254, 18] width 23 height 23
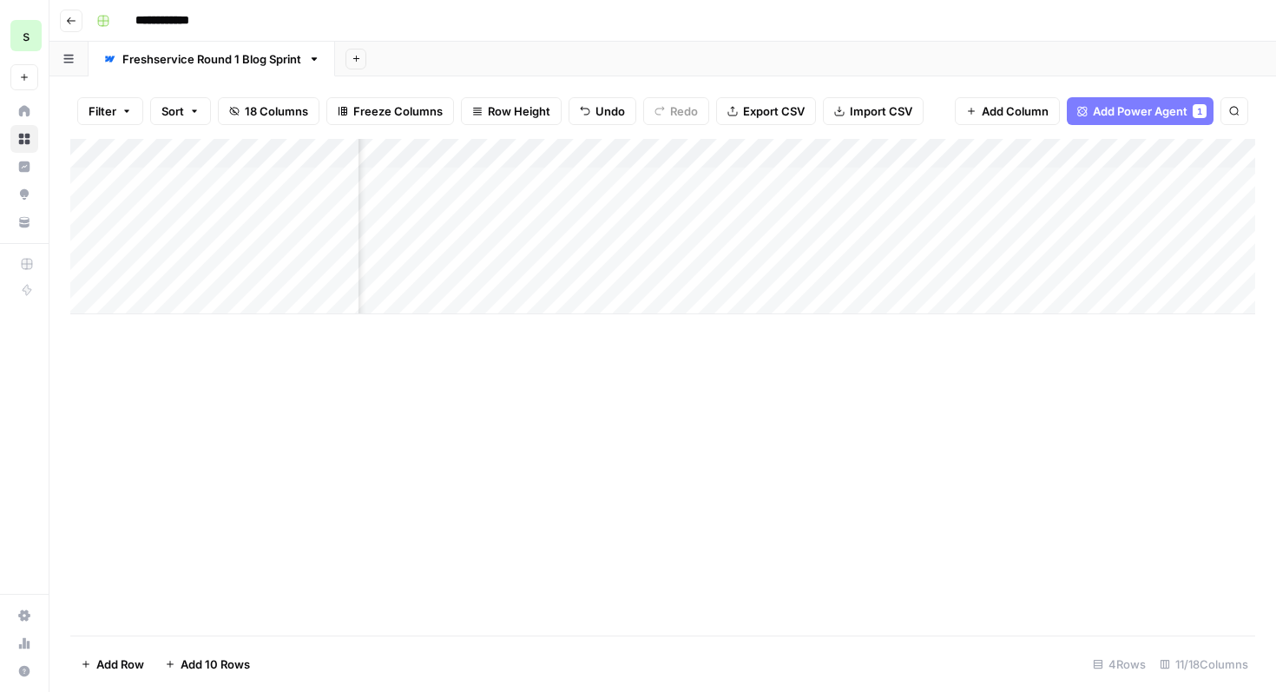
scroll to position [0, 464]
click at [674, 179] on div "Add Column" at bounding box center [662, 226] width 1185 height 175
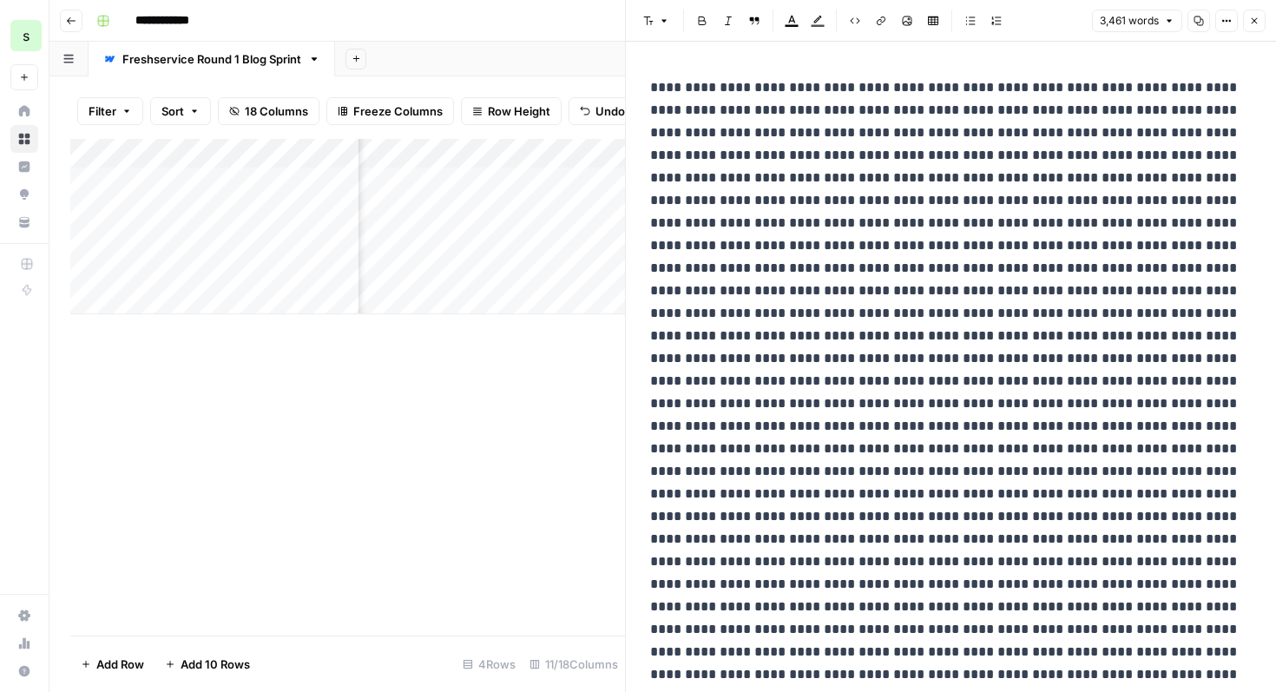
click at [659, 16] on icon "button" at bounding box center [664, 21] width 10 height 10
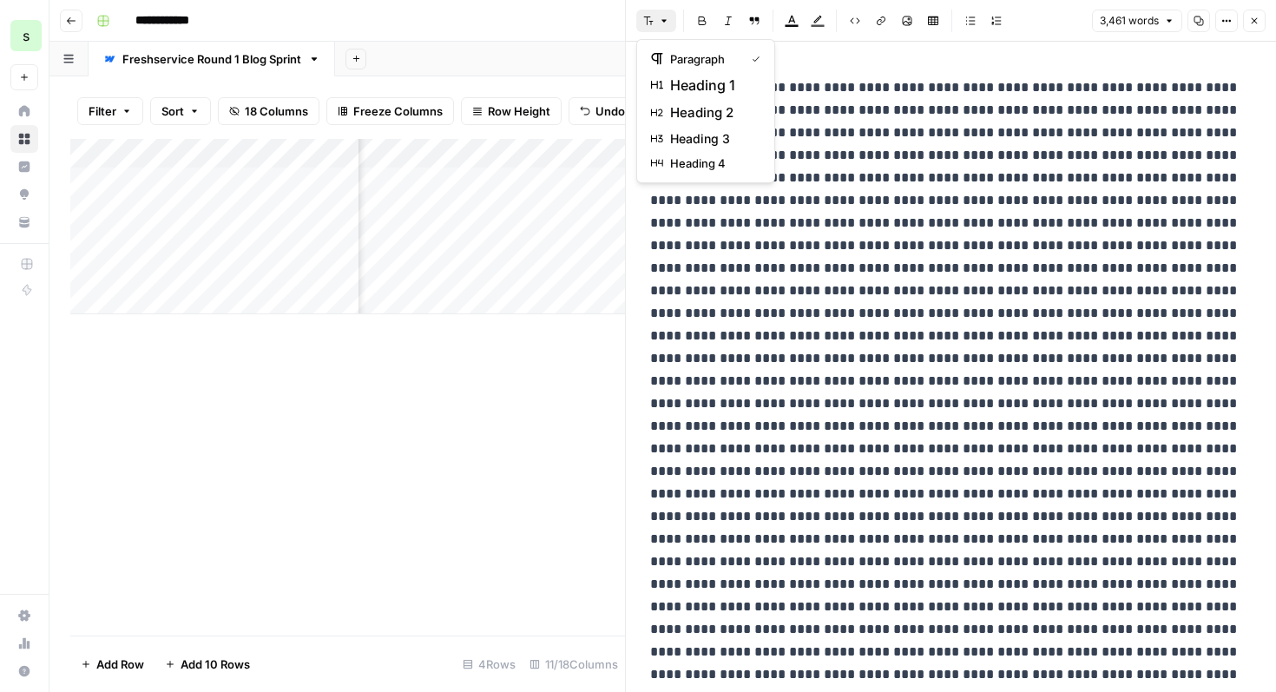
click at [1249, 16] on icon "button" at bounding box center [1254, 21] width 10 height 10
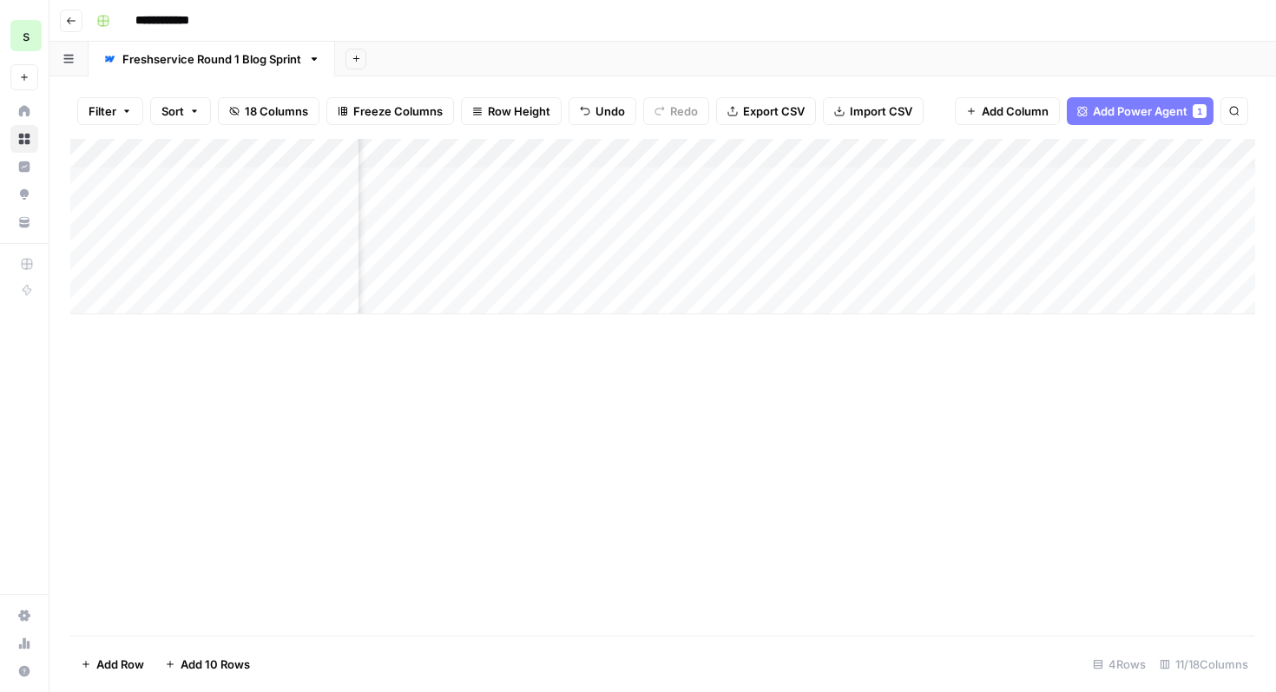
click at [701, 155] on div "Add Column" at bounding box center [662, 226] width 1185 height 175
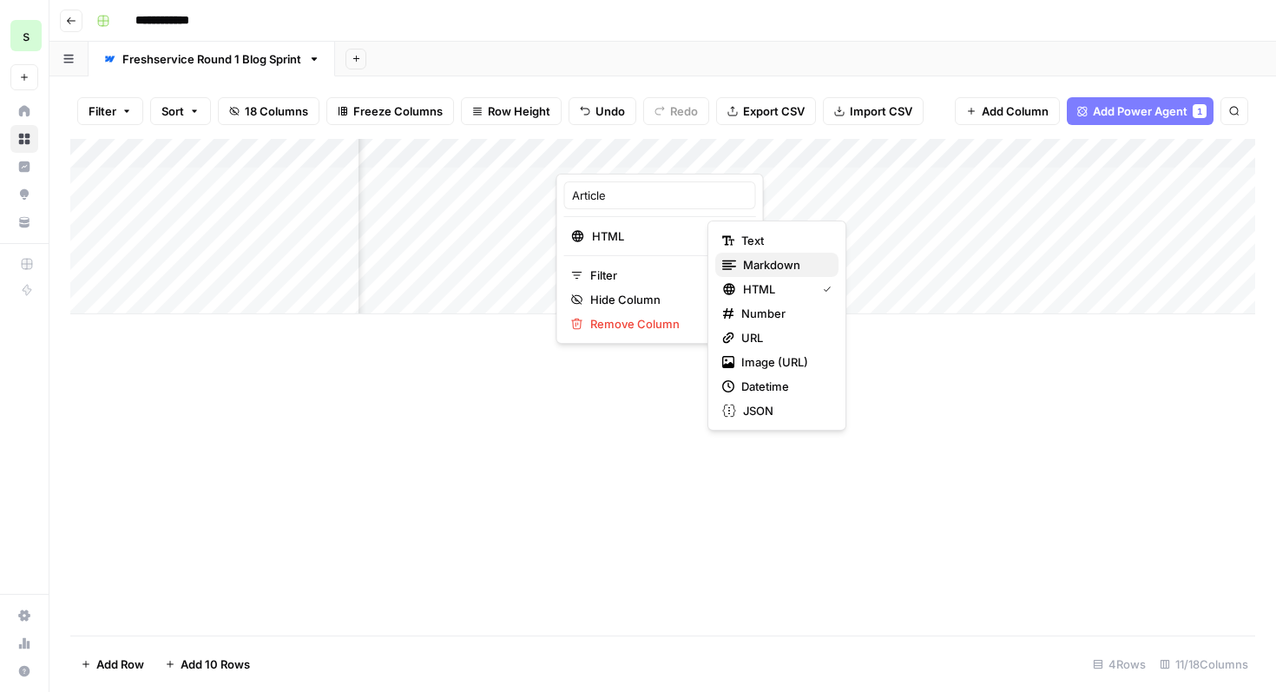
click at [780, 270] on span "Markdown" at bounding box center [784, 264] width 82 height 17
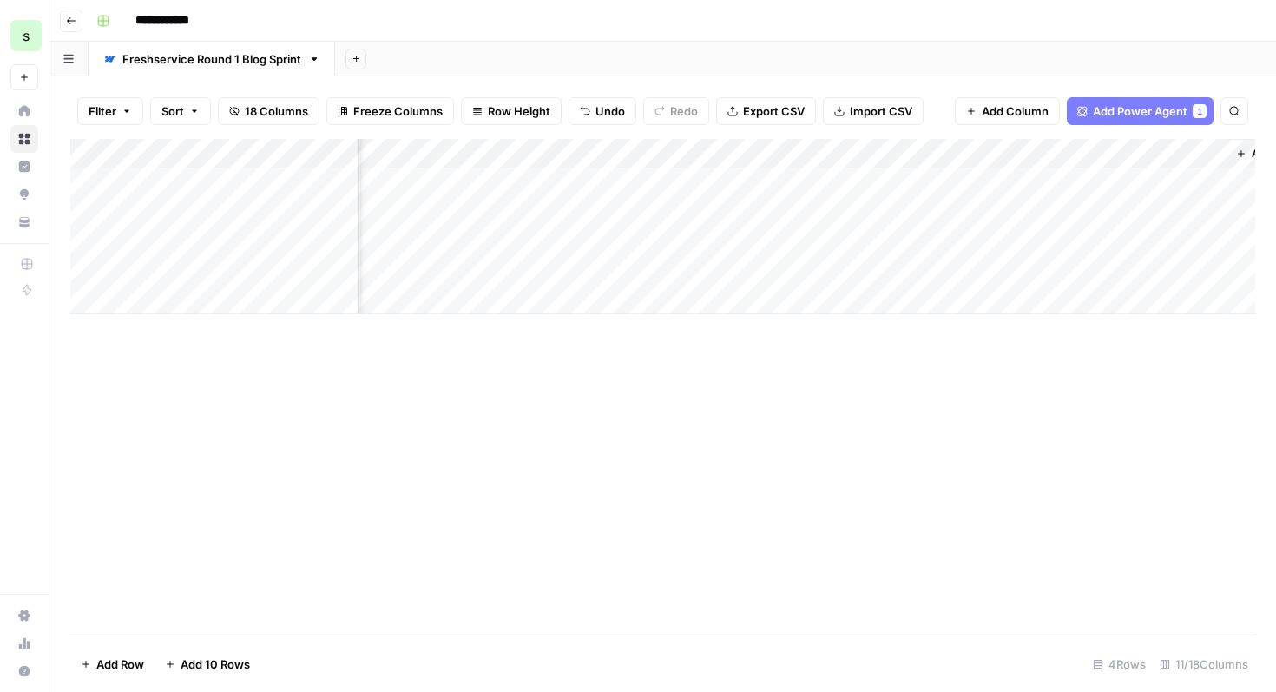
scroll to position [0, 1201]
click at [1137, 185] on div "Add Column" at bounding box center [662, 226] width 1185 height 175
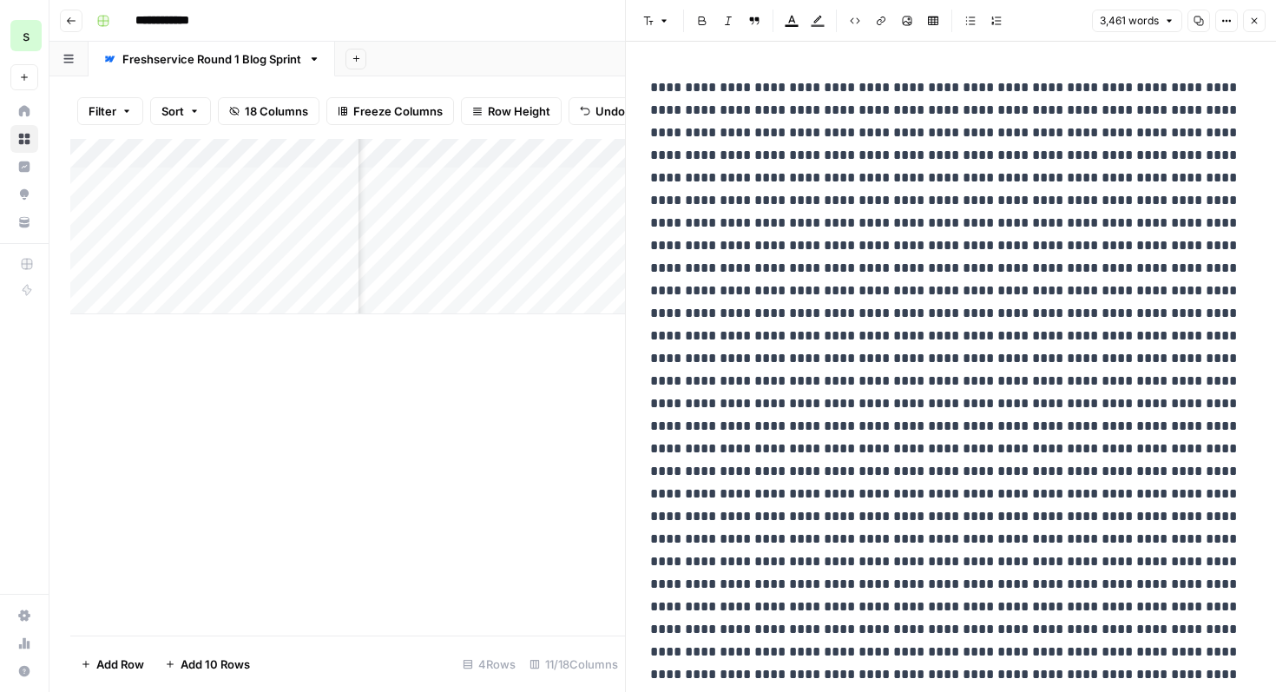
click at [1255, 13] on button "Close" at bounding box center [1254, 21] width 23 height 23
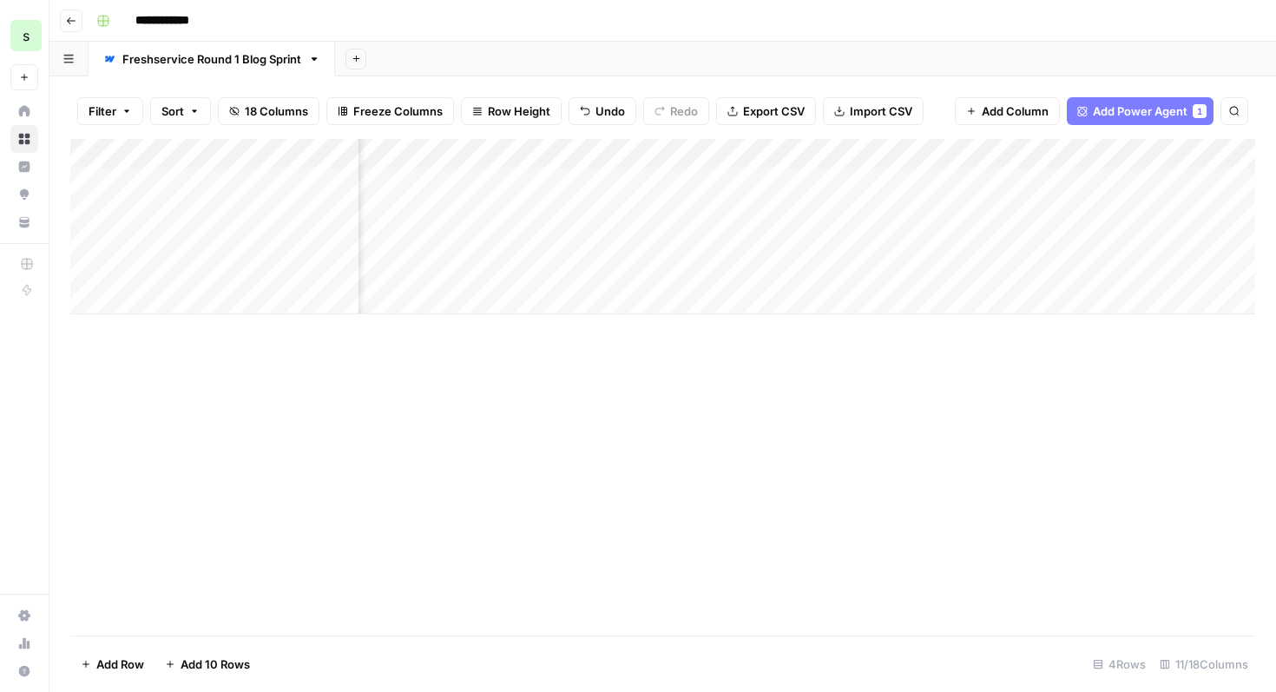
scroll to position [0, 500]
click at [636, 179] on div "Add Column" at bounding box center [662, 226] width 1185 height 175
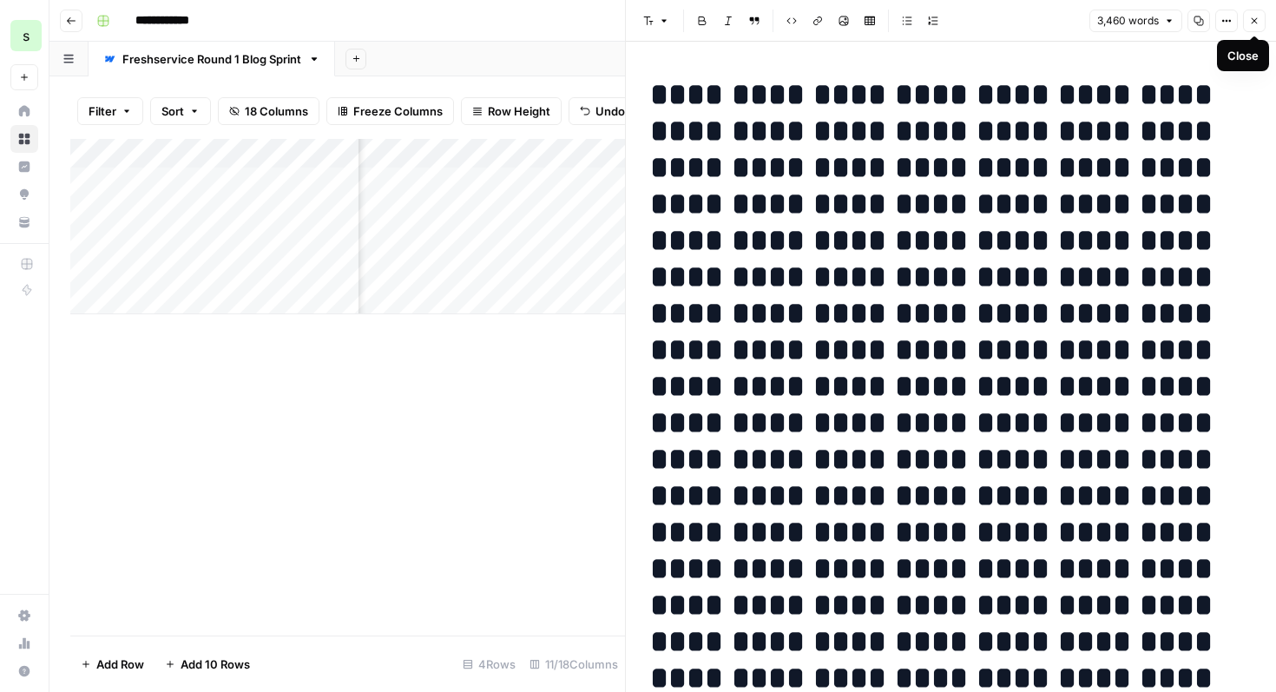
click at [1261, 23] on button "Close" at bounding box center [1254, 21] width 23 height 23
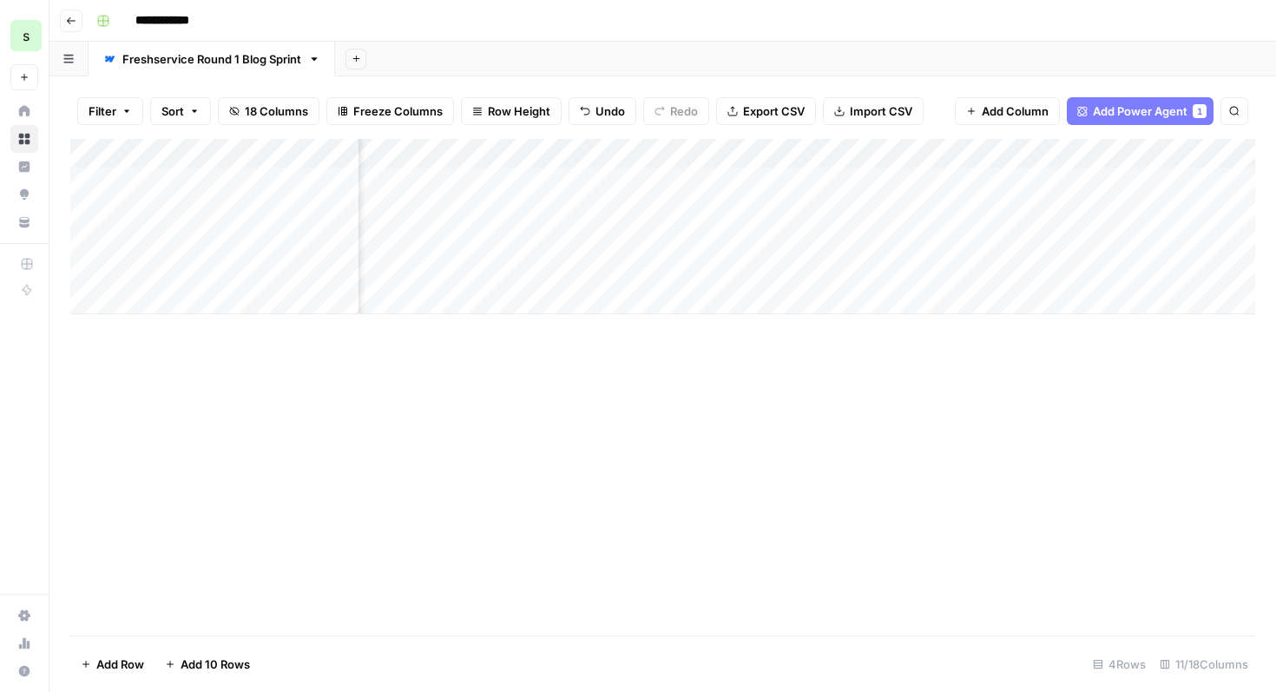
click at [665, 155] on div "Add Column" at bounding box center [662, 226] width 1185 height 175
click at [517, 402] on div "Add Column" at bounding box center [662, 387] width 1185 height 497
click at [658, 181] on div "Add Column" at bounding box center [662, 226] width 1185 height 175
click at [659, 181] on div "Add Column" at bounding box center [662, 226] width 1185 height 175
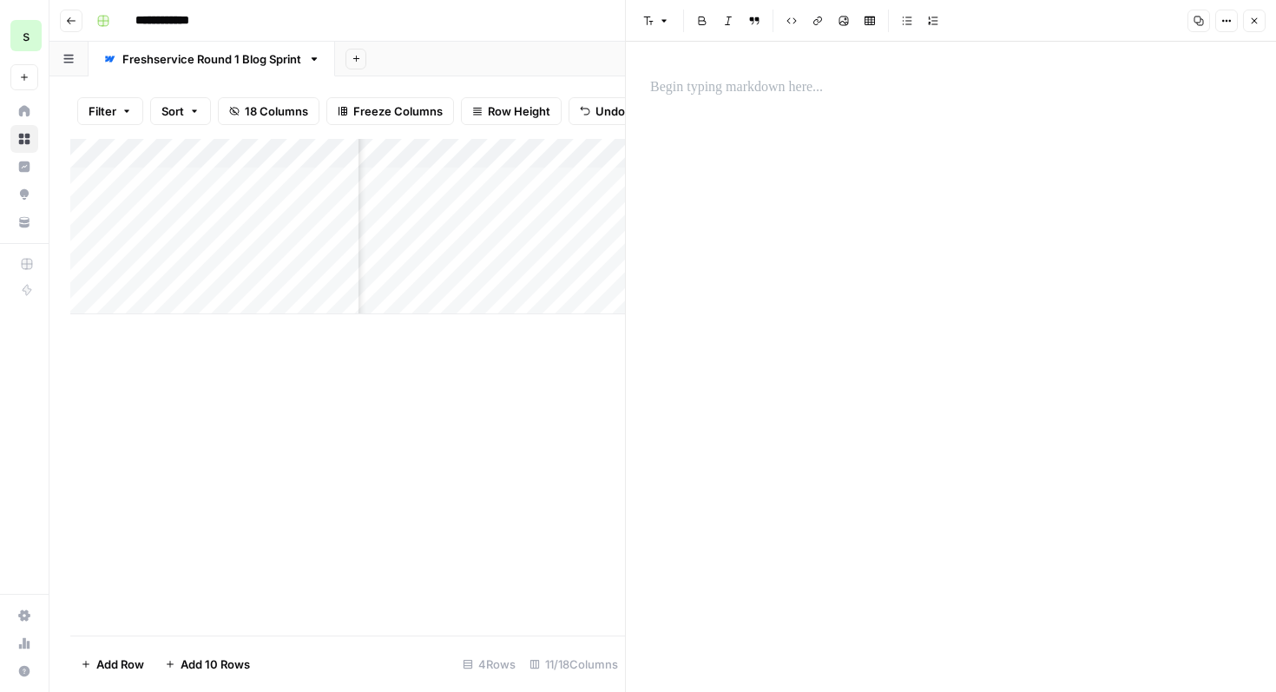
click at [767, 81] on p at bounding box center [951, 87] width 602 height 23
click at [1263, 23] on button "Close" at bounding box center [1254, 21] width 23 height 23
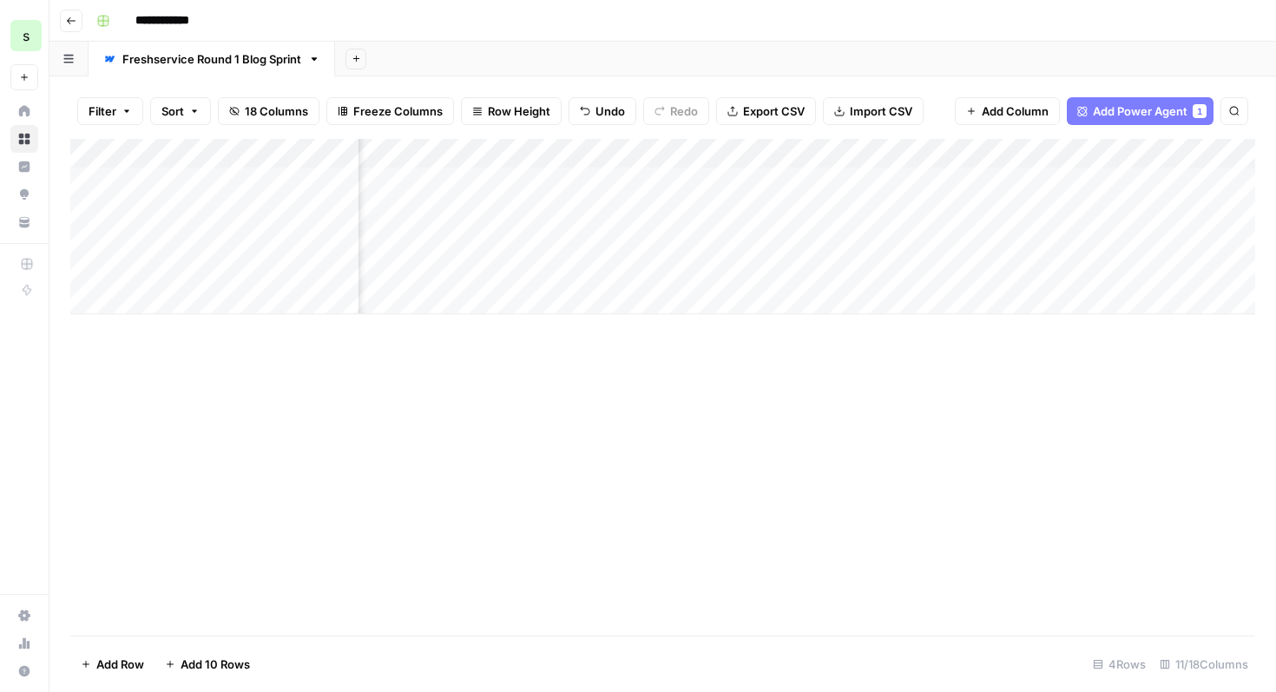
click at [665, 160] on div "Add Column" at bounding box center [662, 226] width 1185 height 175
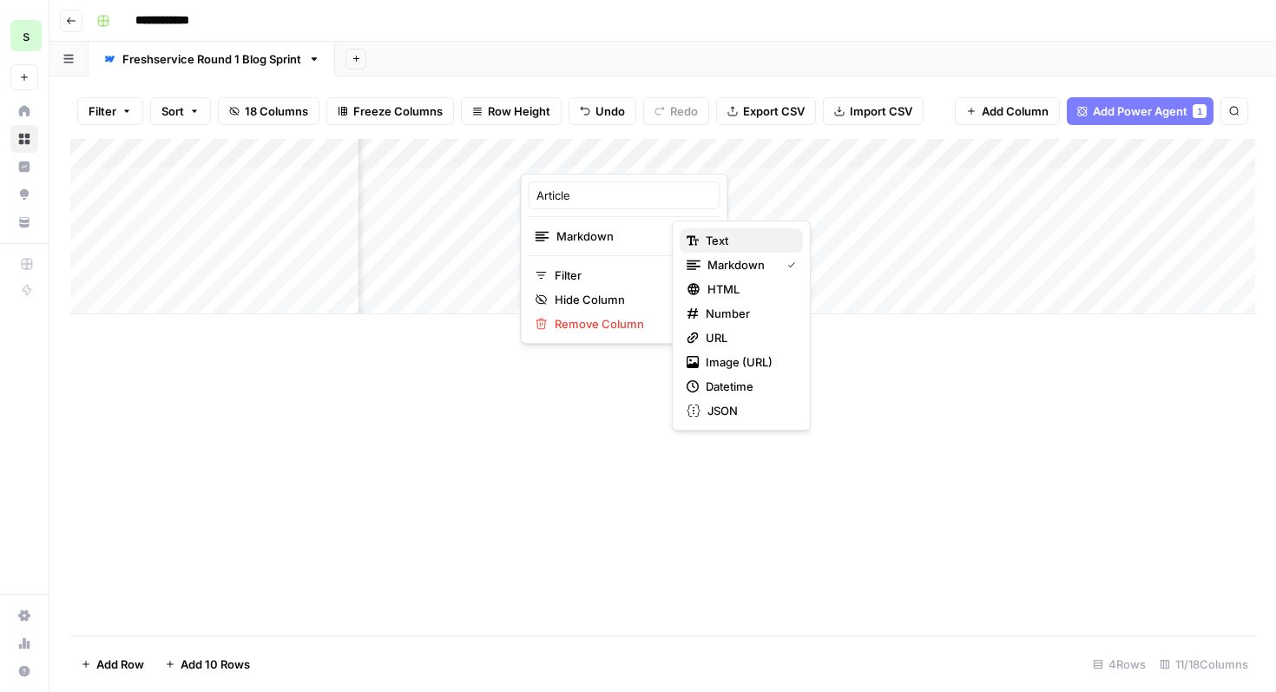
click at [707, 244] on span "Text" at bounding box center [747, 240] width 83 height 17
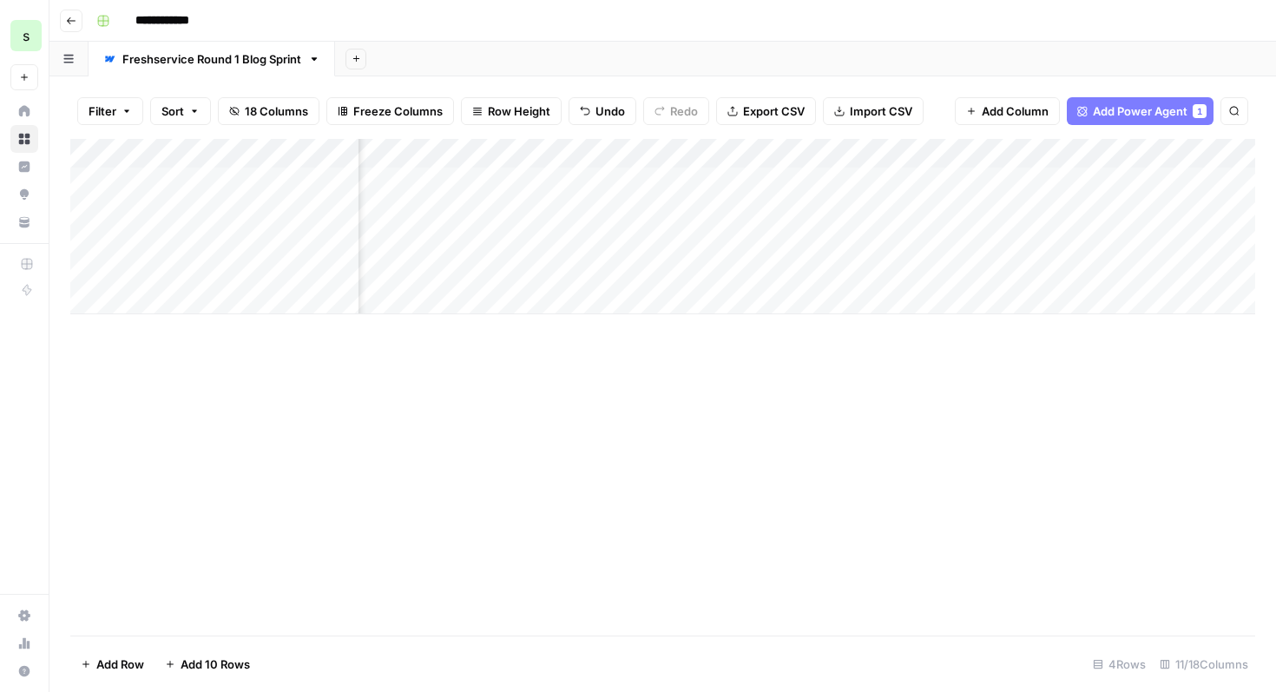
scroll to position [0, 189]
click at [951, 183] on div "Add Column" at bounding box center [662, 226] width 1185 height 175
click at [978, 154] on div "Add Column" at bounding box center [662, 226] width 1185 height 175
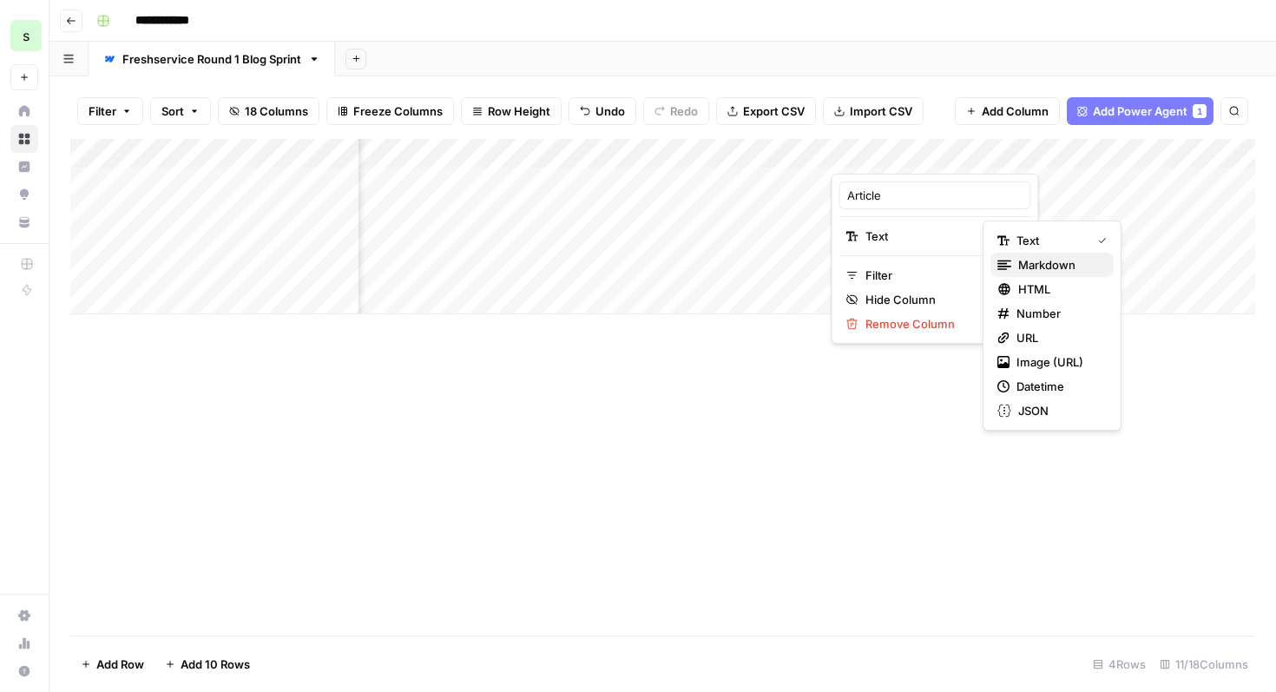
click at [1029, 264] on span "Markdown" at bounding box center [1059, 264] width 82 height 17
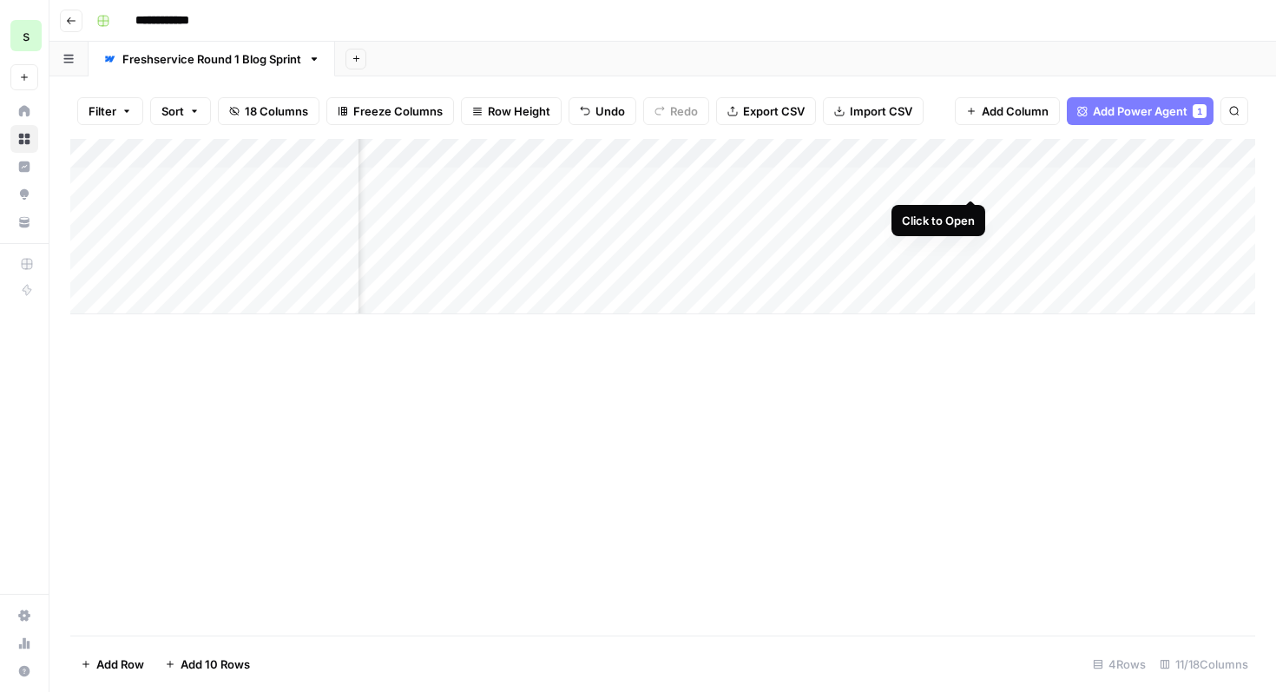
click at [970, 180] on div "Add Column" at bounding box center [662, 226] width 1185 height 175
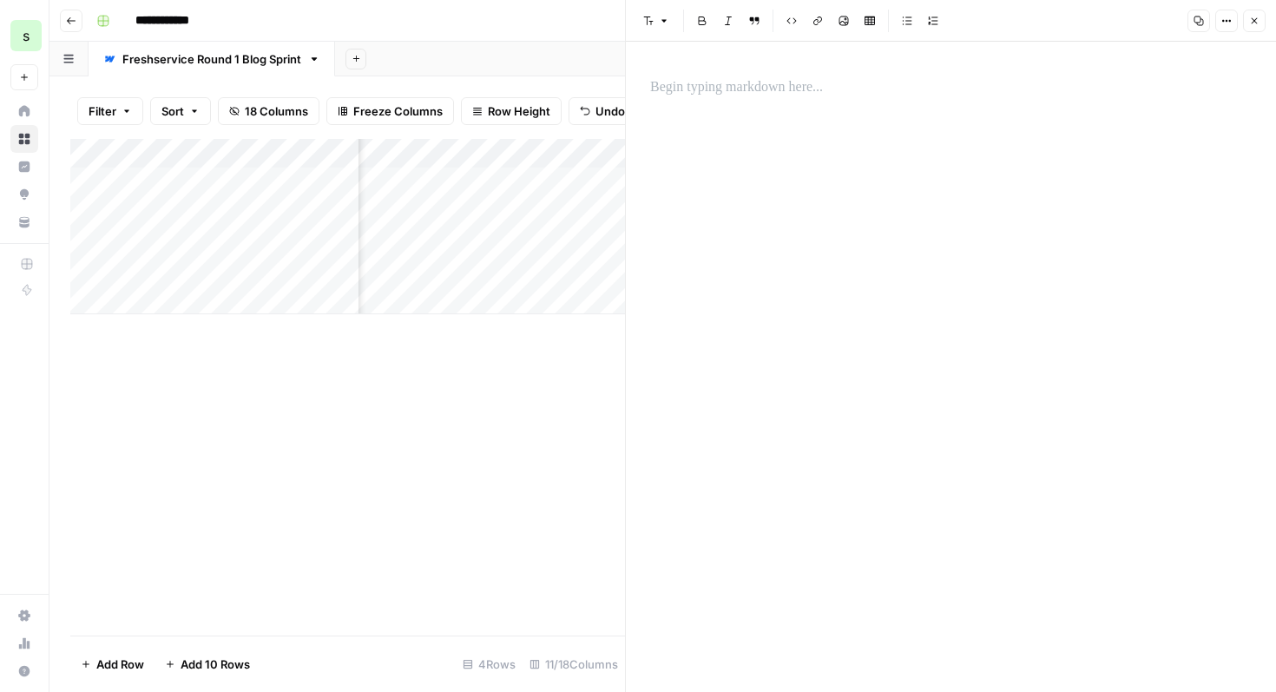
click at [872, 89] on p at bounding box center [951, 87] width 602 height 23
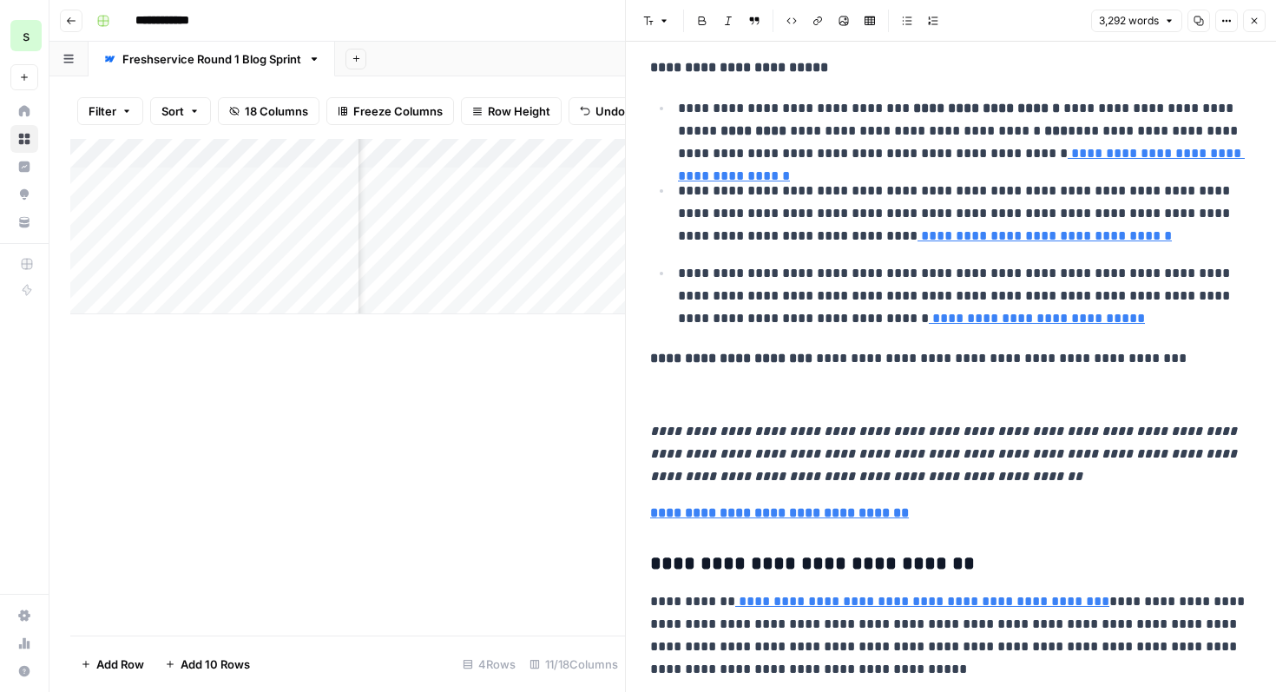
scroll to position [8178, 0]
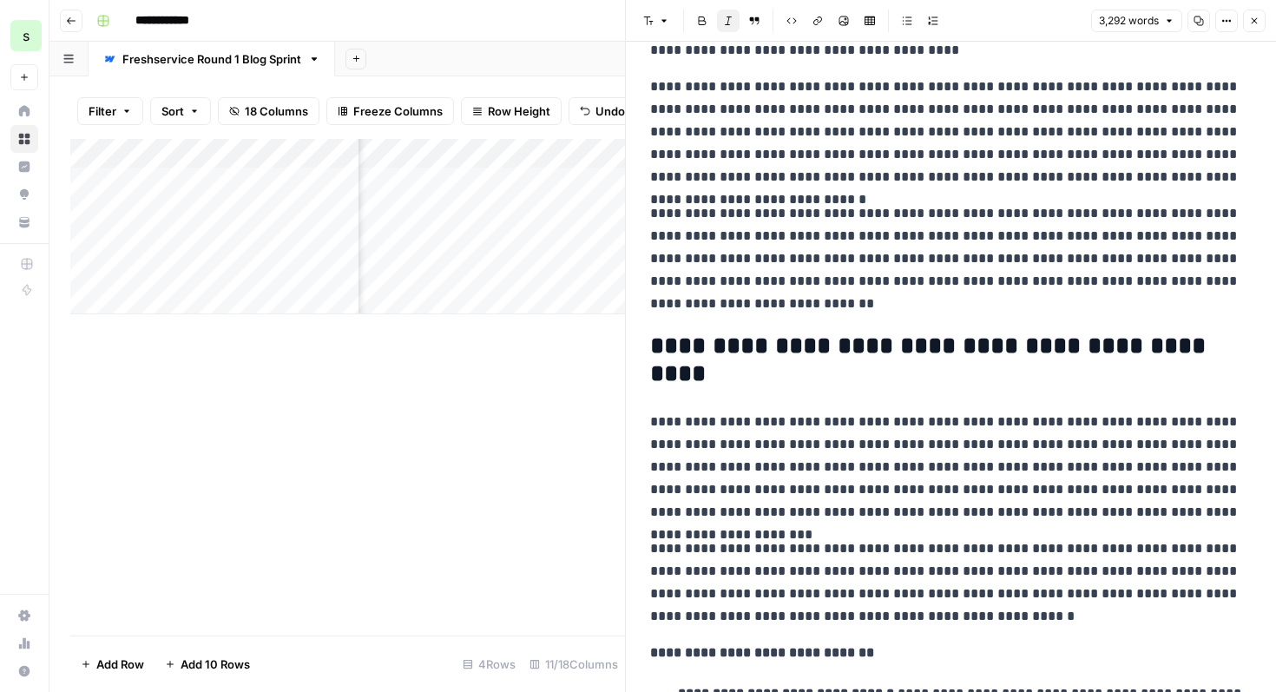
scroll to position [0, 0]
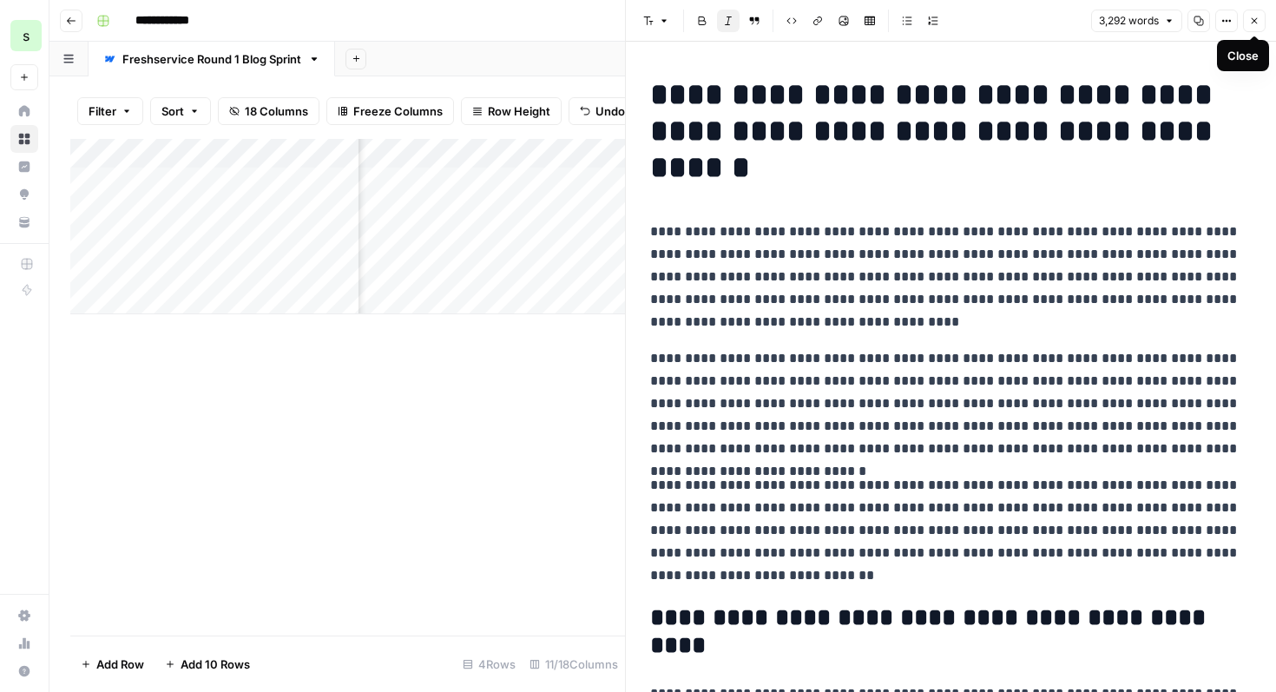
click at [1255, 18] on icon "button" at bounding box center [1254, 21] width 10 height 10
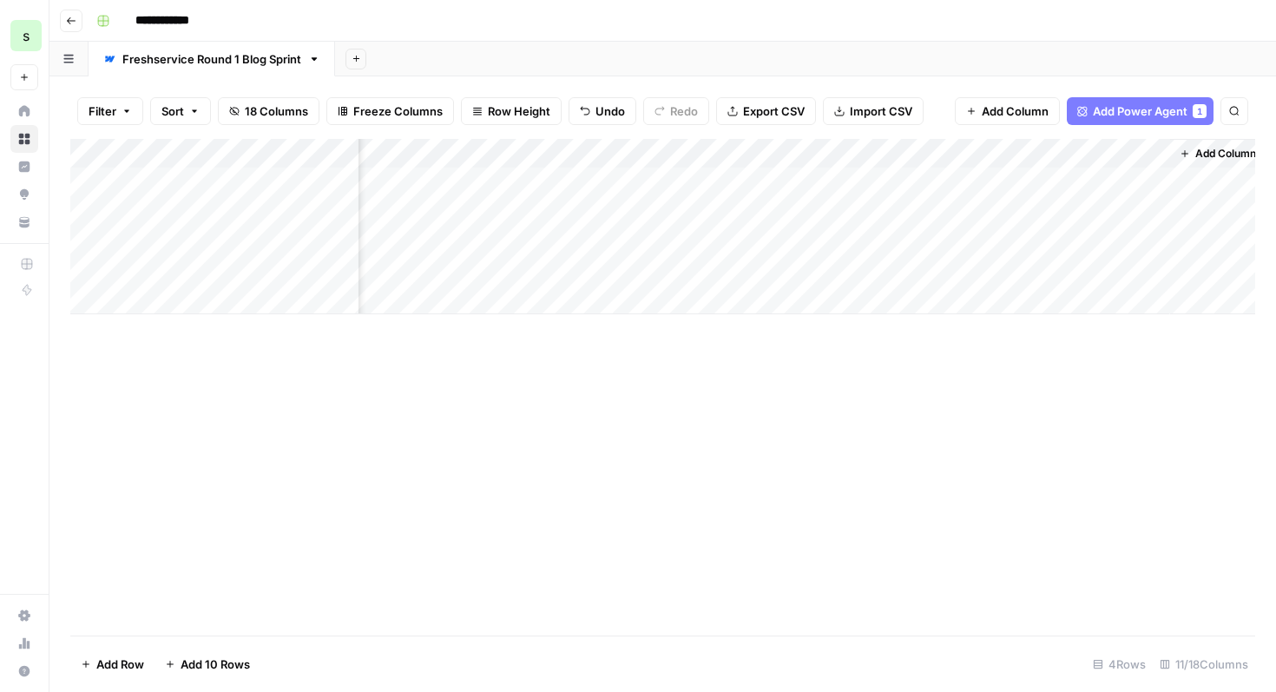
scroll to position [0, 1201]
click at [988, 183] on div "Add Column" at bounding box center [662, 226] width 1185 height 175
click at [1138, 181] on div "Add Column" at bounding box center [662, 226] width 1185 height 175
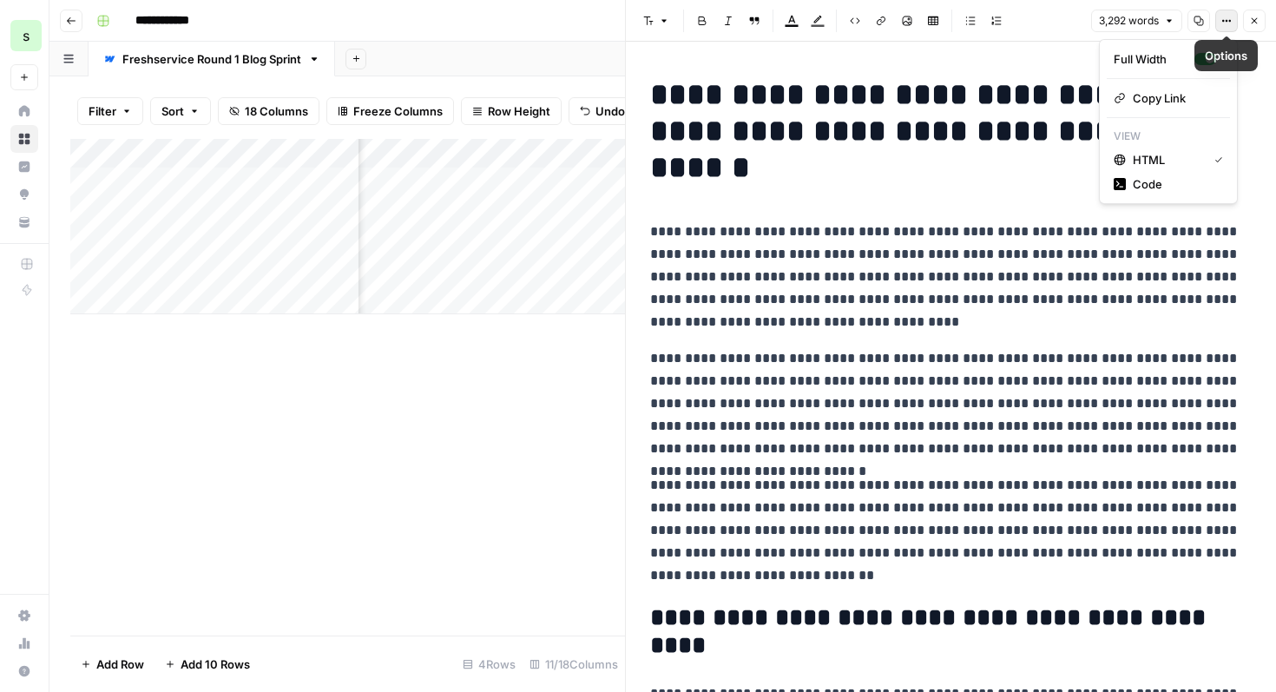
click at [1222, 16] on icon "button" at bounding box center [1227, 21] width 10 height 10
click at [1194, 181] on span "Code" at bounding box center [1174, 183] width 83 height 17
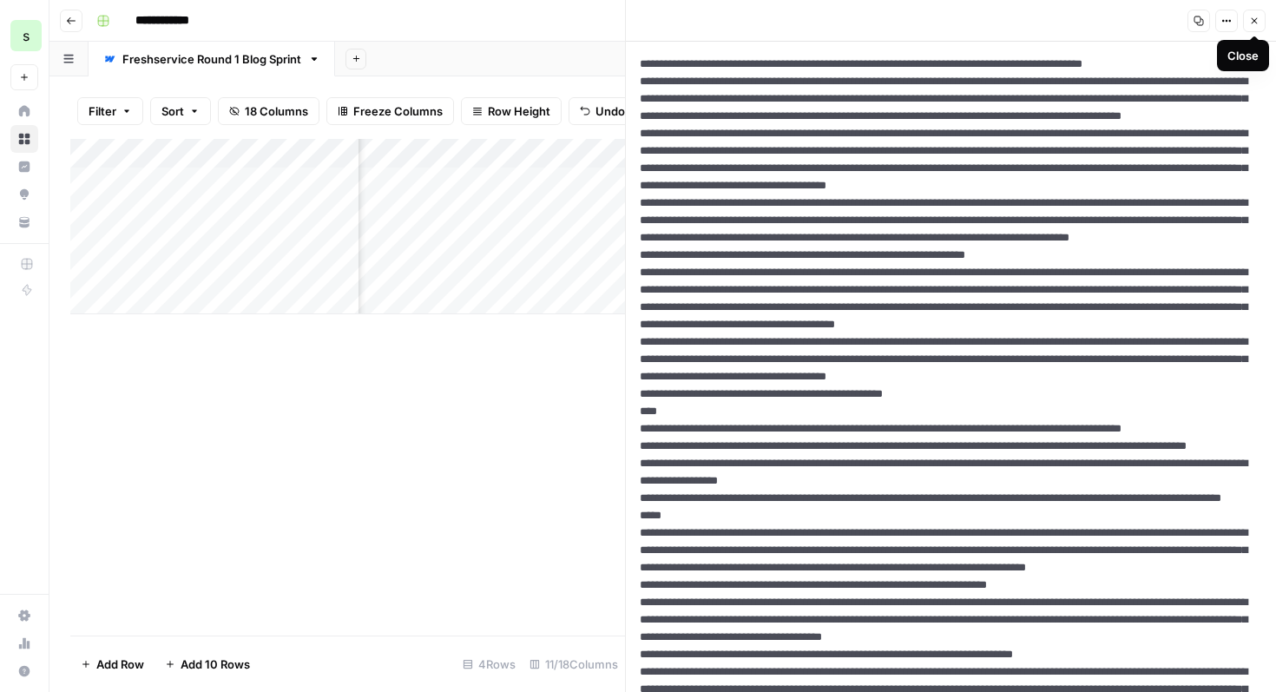
click at [1256, 27] on button "Close" at bounding box center [1254, 21] width 23 height 23
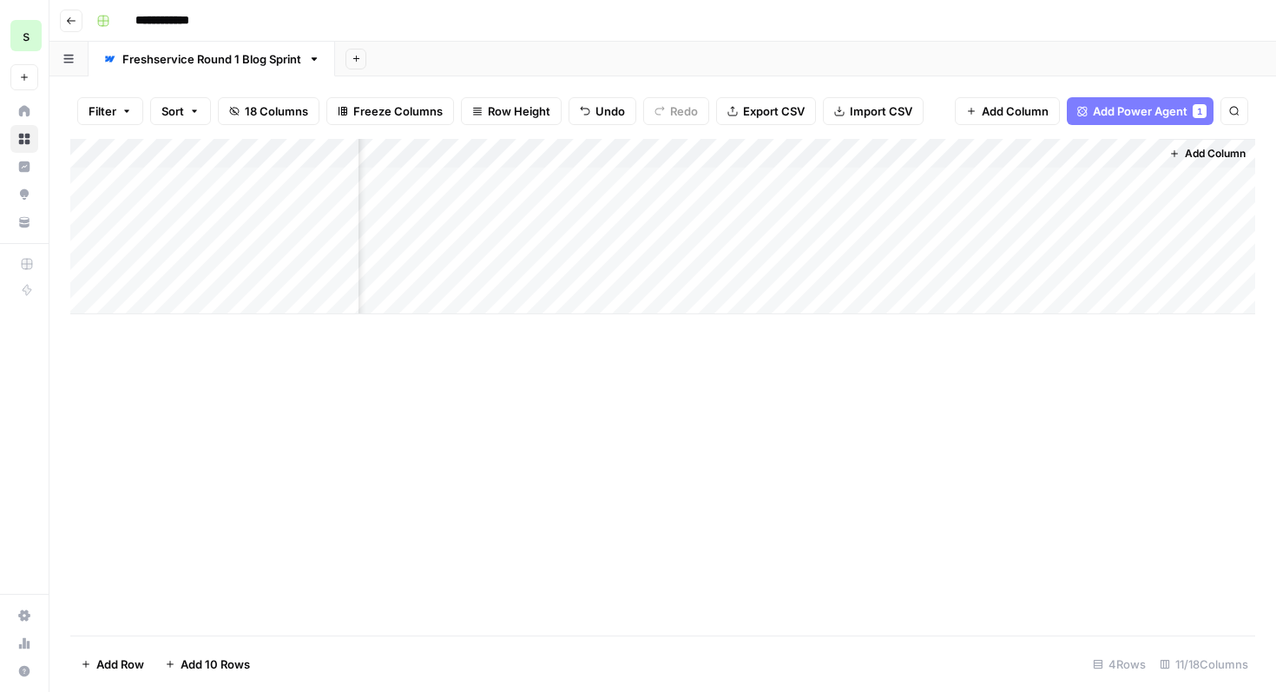
click at [1197, 154] on span "Add Column" at bounding box center [1215, 154] width 61 height 16
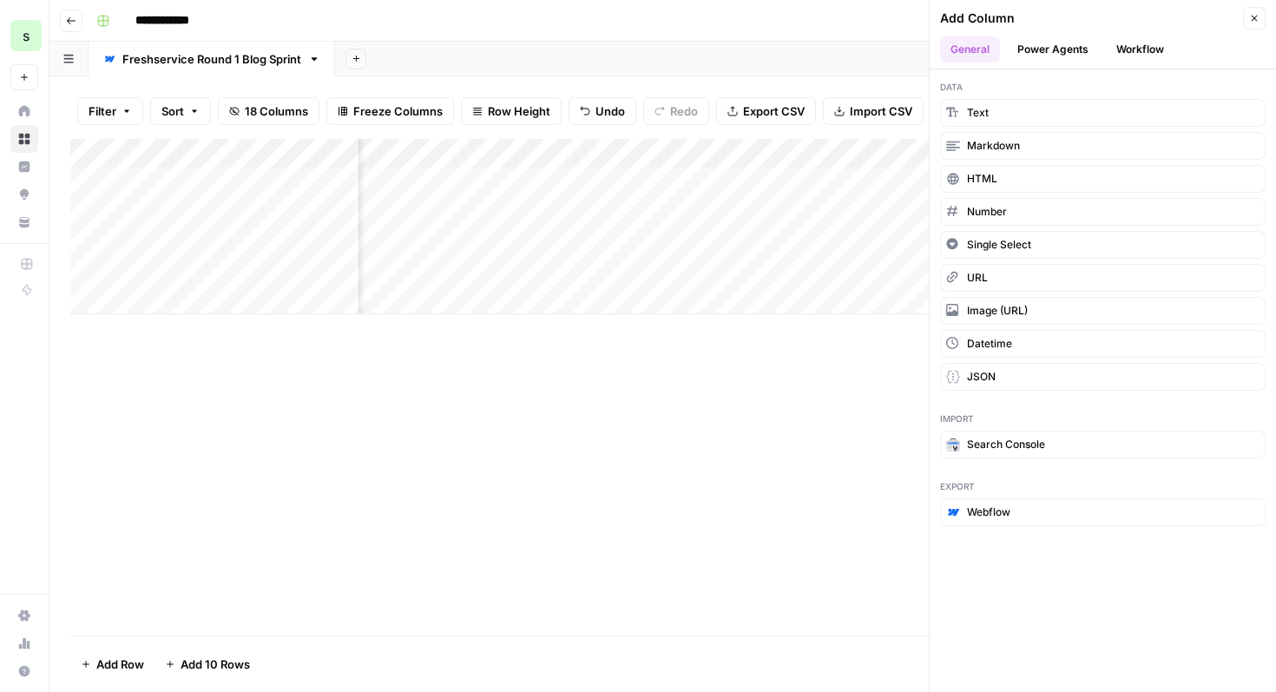
click at [878, 381] on div "Add Column" at bounding box center [662, 387] width 1185 height 497
click at [519, 183] on div "Add Column" at bounding box center [662, 226] width 1185 height 175
click at [1259, 18] on icon "button" at bounding box center [1254, 18] width 10 height 10
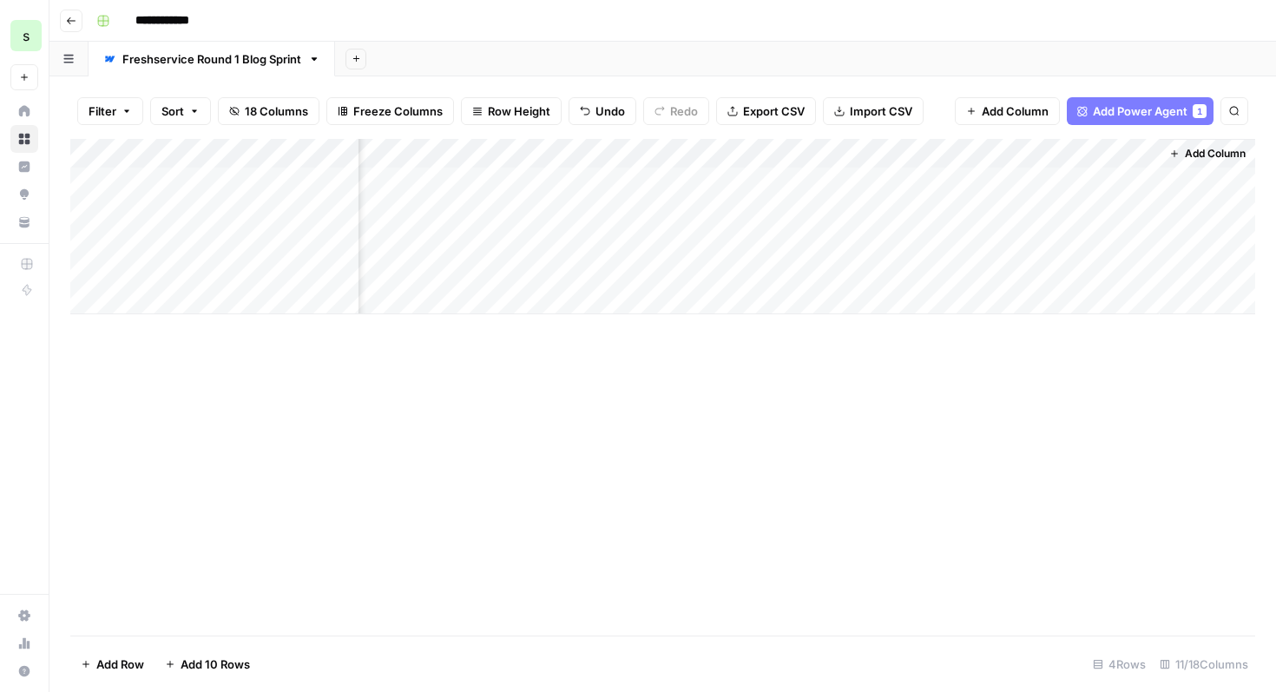
click at [497, 148] on div "Add Column" at bounding box center [662, 226] width 1185 height 175
click at [489, 267] on span "Edit" at bounding box center [488, 260] width 152 height 17
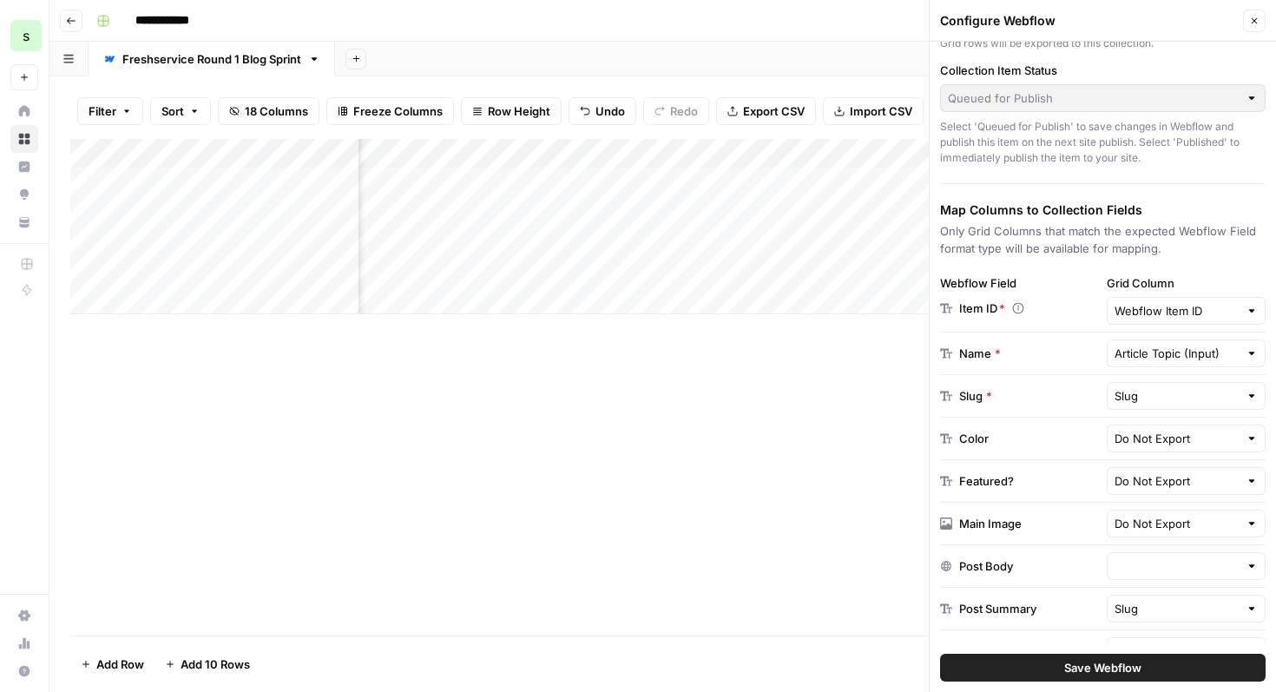
scroll to position [141, 0]
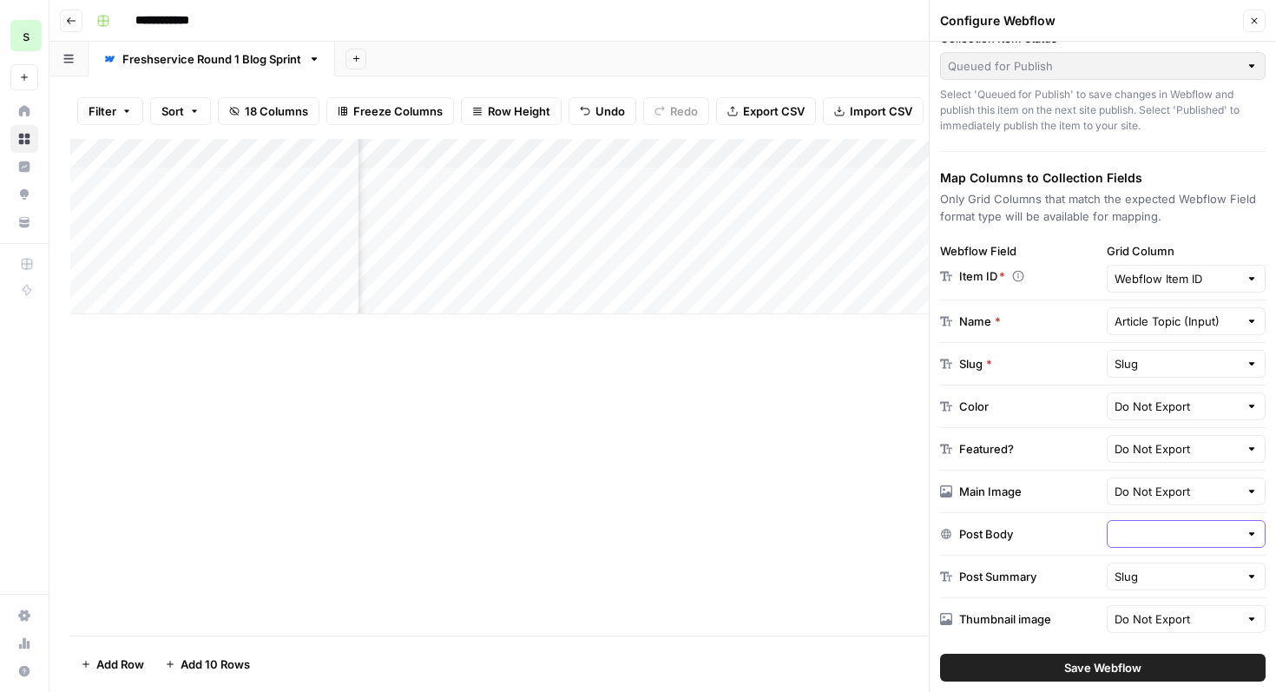
click at [1209, 535] on input "text" at bounding box center [1177, 533] width 125 height 17
click at [1208, 346] on span "Article Topic (Input)" at bounding box center [1183, 347] width 123 height 17
type input "Article Topic (Input)"
click at [1225, 325] on input "text" at bounding box center [1177, 321] width 125 height 17
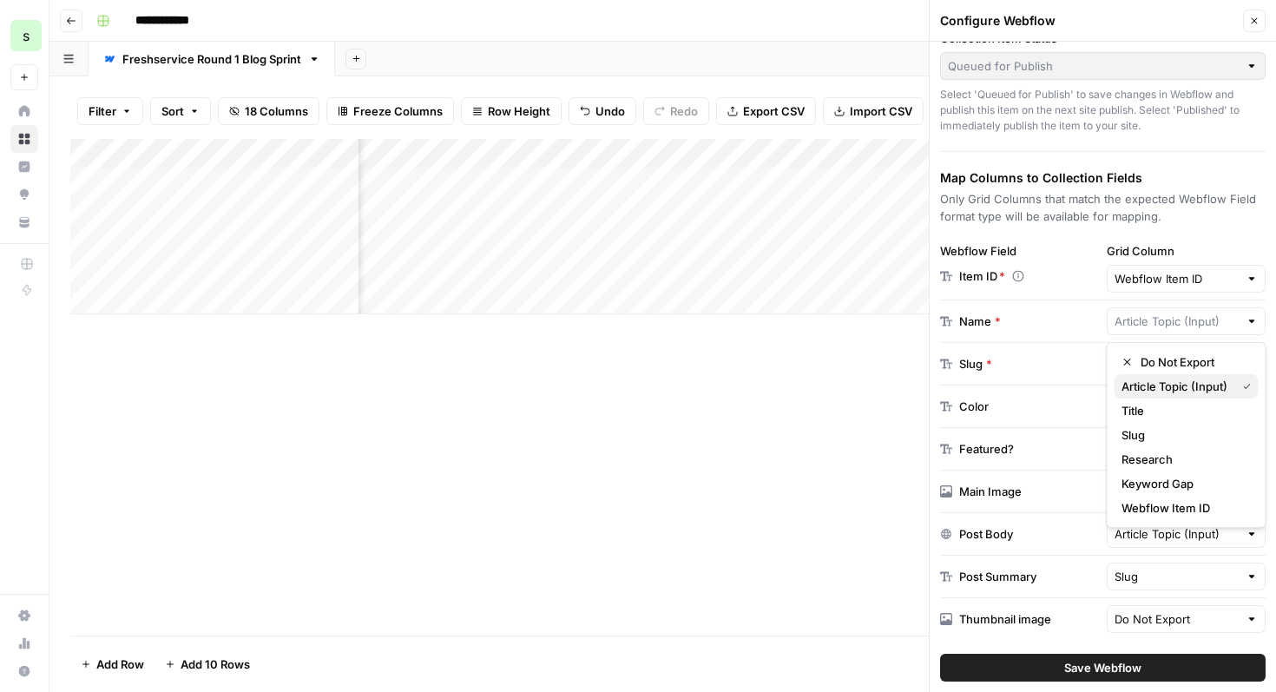
click at [1182, 392] on span "Article Topic (Input)" at bounding box center [1176, 386] width 108 height 17
type input "Article Topic (Input)"
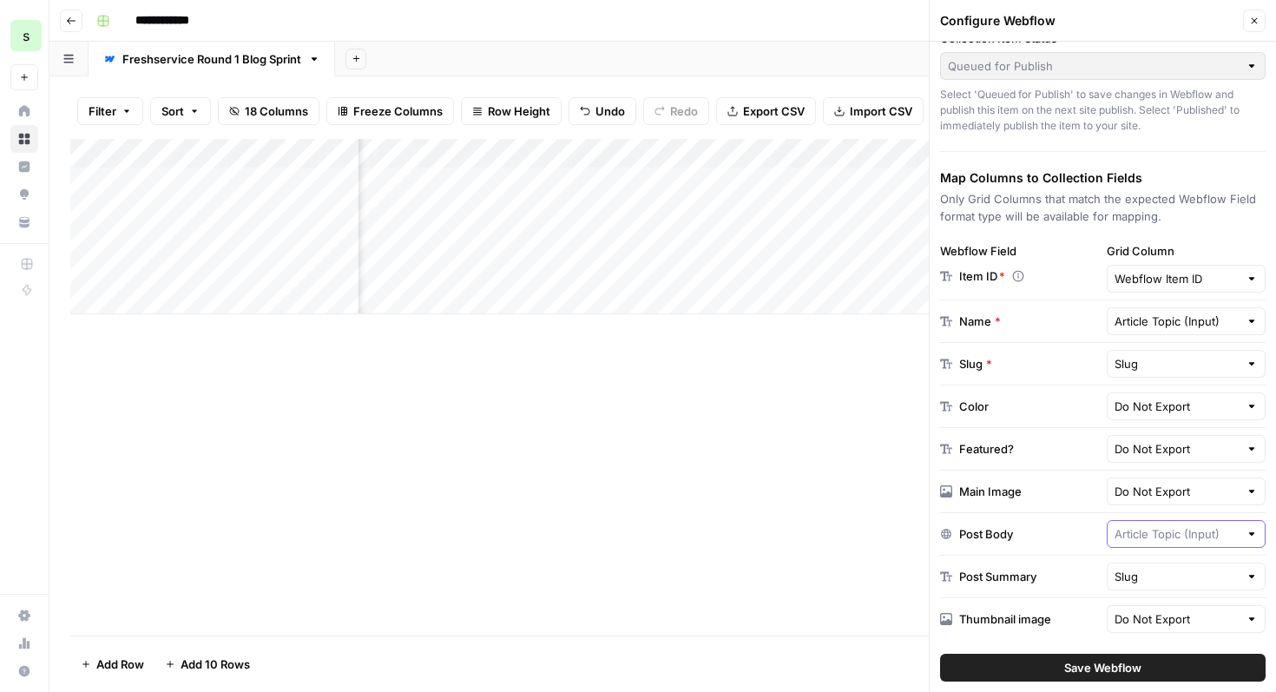
click at [1162, 532] on input "text" at bounding box center [1177, 533] width 125 height 17
click at [1176, 493] on span "Output" at bounding box center [1183, 492] width 123 height 17
type input "Output"
click at [1110, 668] on span "Save Webflow" at bounding box center [1102, 667] width 77 height 17
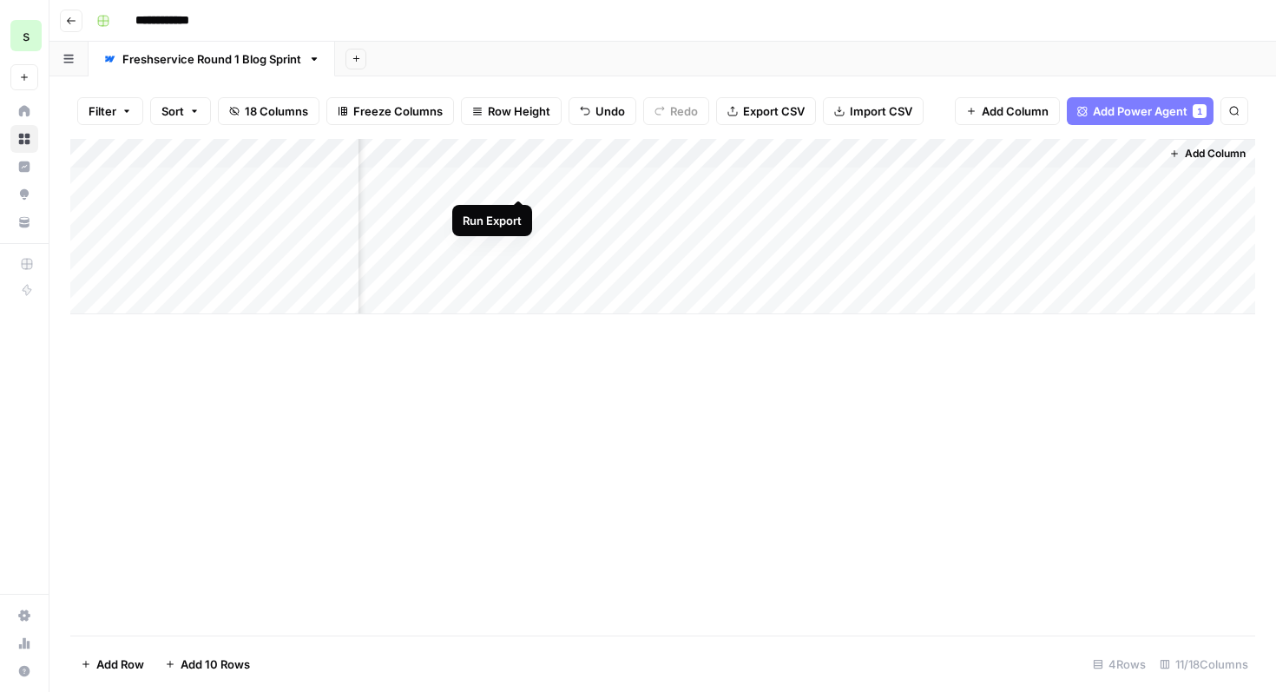
click at [517, 181] on div "Add Column" at bounding box center [662, 226] width 1185 height 175
